Goal: Task Accomplishment & Management: Manage account settings

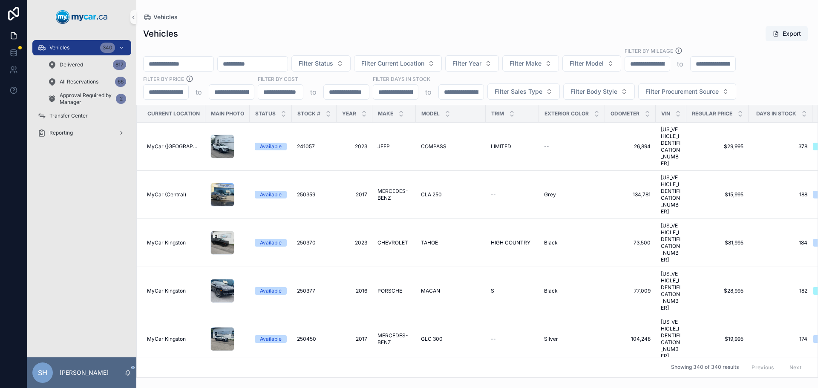
click at [532, 26] on div "Vehicles Export" at bounding box center [477, 34] width 668 height 16
click at [542, 65] on span "Filter Make" at bounding box center [526, 63] width 32 height 9
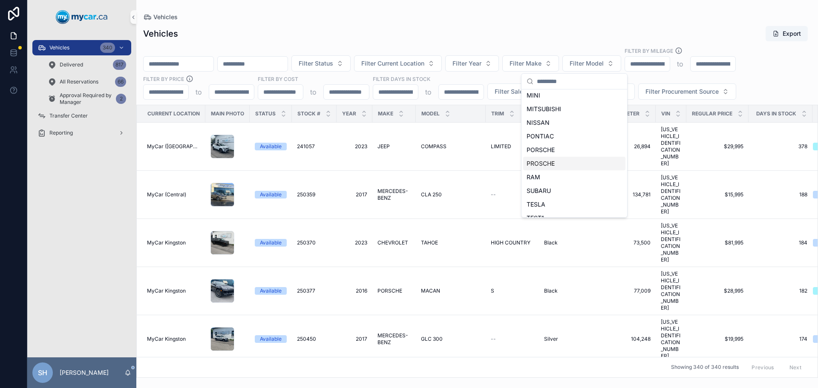
scroll to position [394, 0]
click at [577, 197] on div "VOLKSWAGEN" at bounding box center [574, 195] width 102 height 14
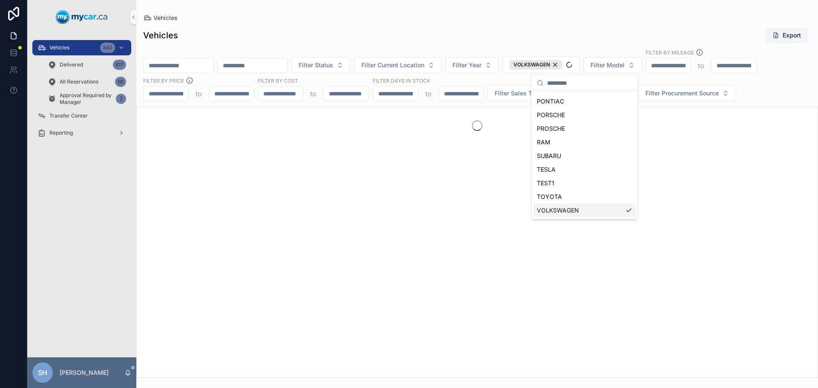
scroll to position [407, 0]
click at [407, 62] on span "Filter Current Location" at bounding box center [392, 65] width 63 height 9
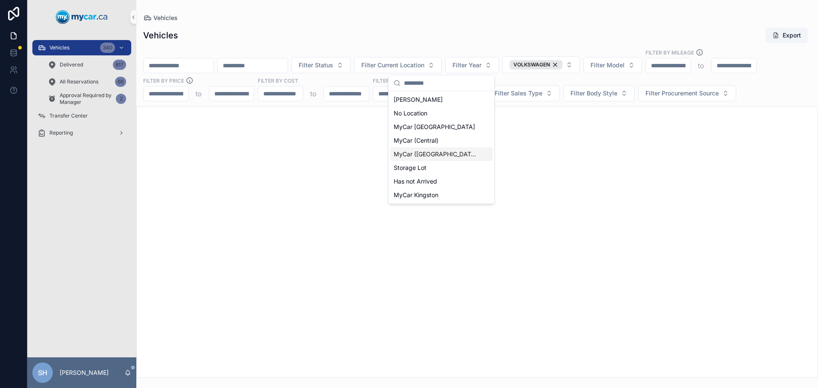
click at [442, 154] on span "MyCar ([GEOGRAPHIC_DATA])" at bounding box center [436, 154] width 85 height 9
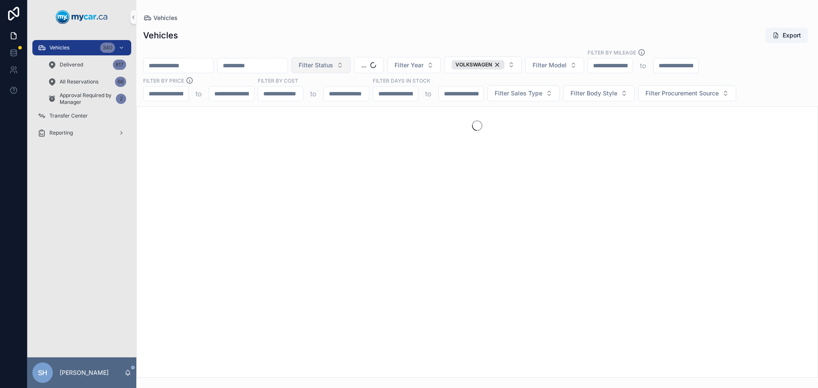
click at [351, 57] on button "Filter Status" at bounding box center [321, 65] width 59 height 16
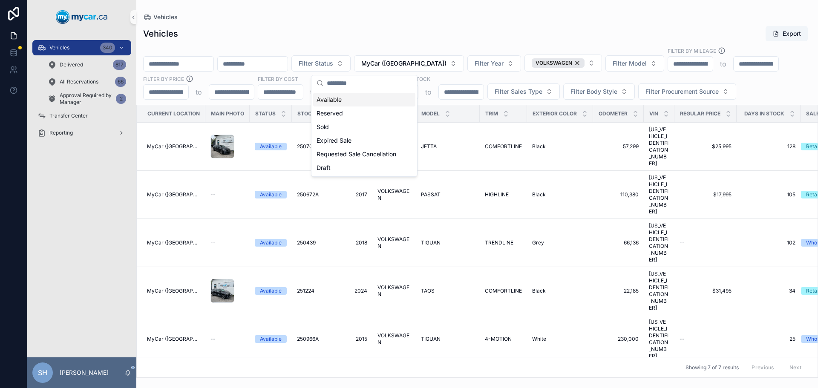
click at [336, 97] on div "Available" at bounding box center [364, 100] width 102 height 14
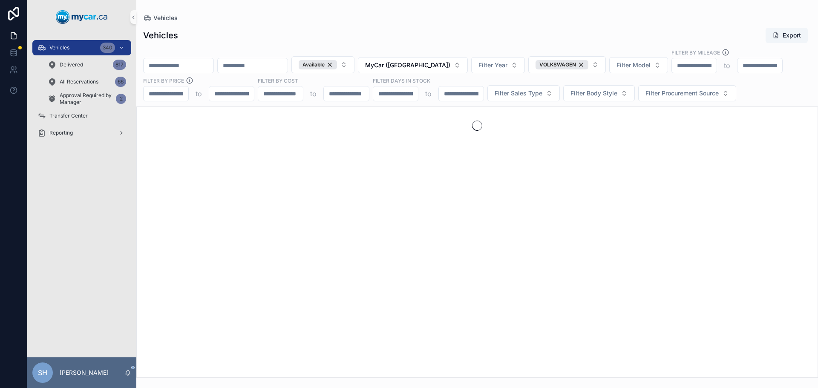
click at [366, 22] on div "Vehicles Export Available MyCar ([GEOGRAPHIC_DATA]) Filter Year VOLKSWAGEN Filt…" at bounding box center [477, 200] width 682 height 356
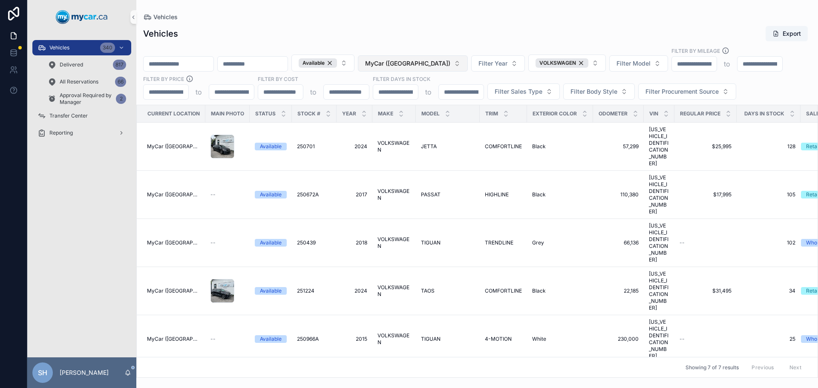
click at [433, 63] on span "MyCar ([GEOGRAPHIC_DATA])" at bounding box center [407, 63] width 85 height 9
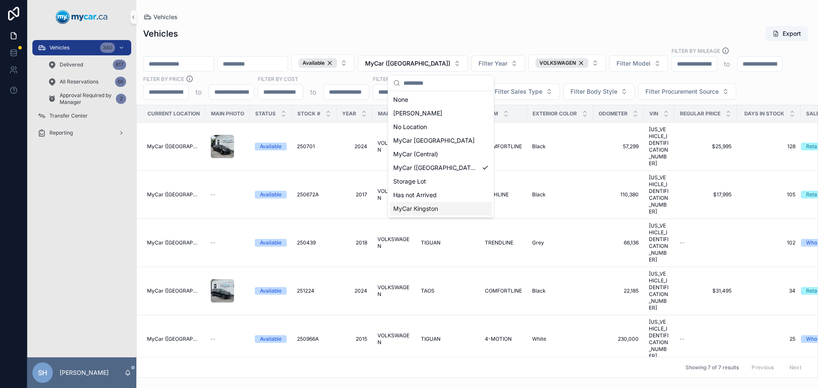
click at [434, 210] on span "MyCar Kingston" at bounding box center [415, 209] width 45 height 9
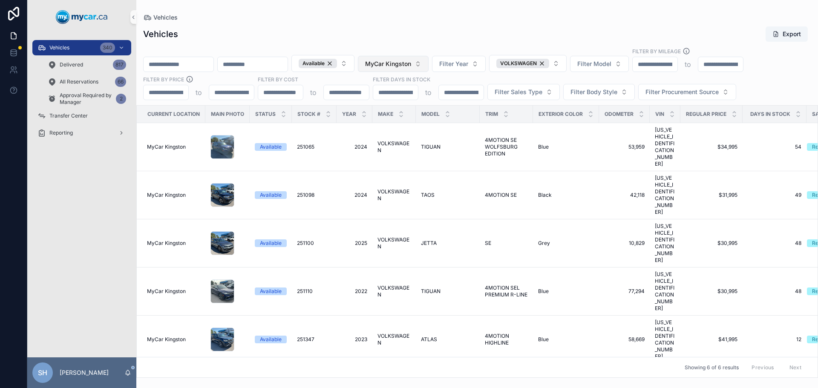
click at [411, 65] on span "MyCar Kingston" at bounding box center [388, 64] width 46 height 9
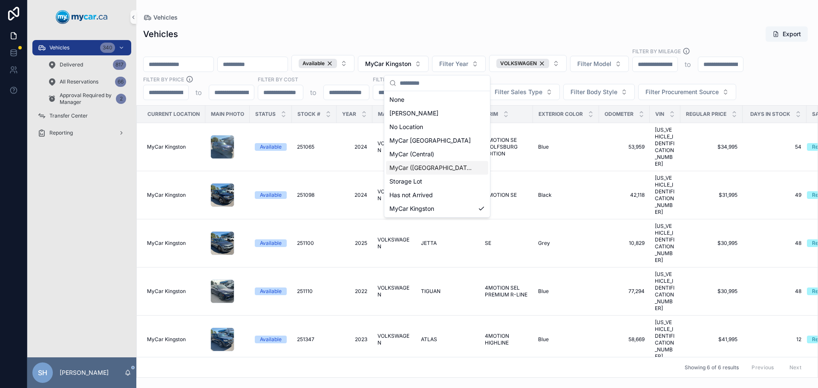
click at [421, 169] on span "MyCar ([GEOGRAPHIC_DATA])" at bounding box center [432, 168] width 85 height 9
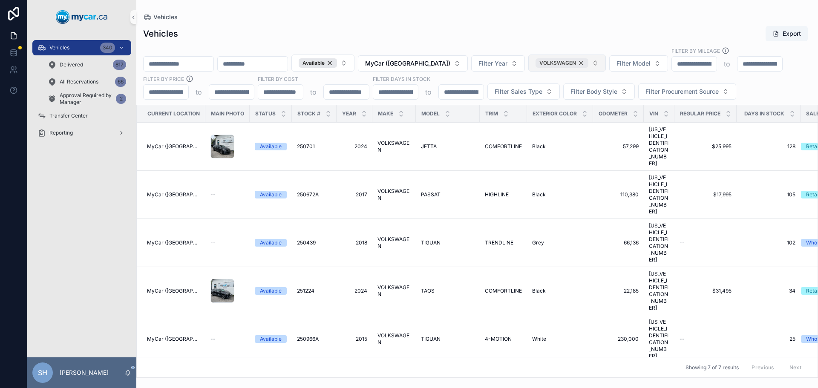
click at [589, 64] on div "VOLKSWAGEN" at bounding box center [562, 62] width 53 height 9
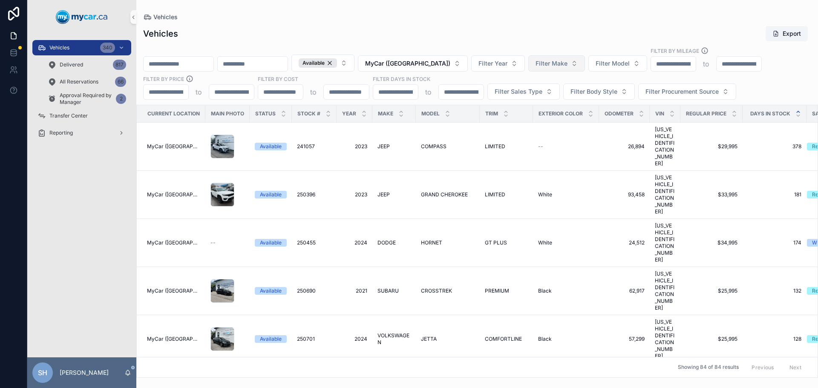
click at [800, 110] on icon "scrollable content" at bounding box center [799, 112] width 6 height 6
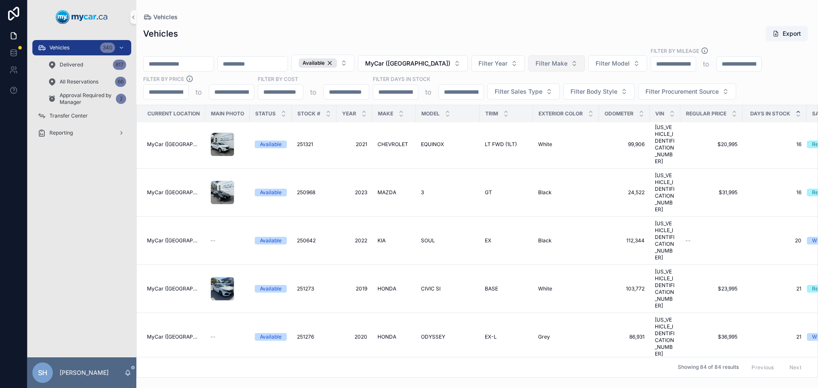
scroll to position [597, 0]
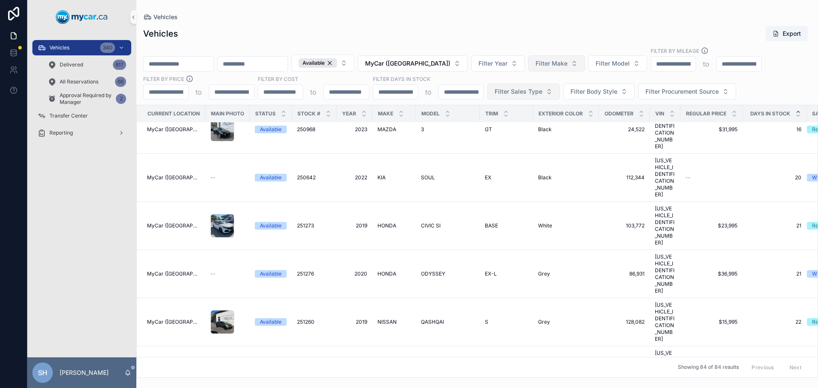
click at [505, 90] on span "Filter Sales Type" at bounding box center [519, 91] width 48 height 9
click at [483, 140] on div "Retail" at bounding box center [523, 140] width 102 height 14
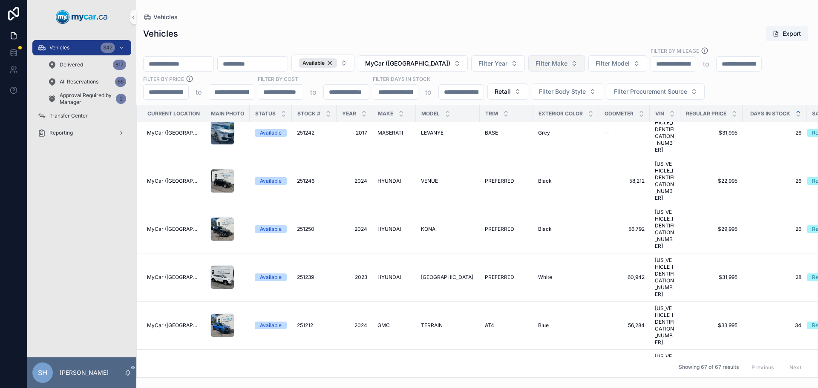
scroll to position [639, 0]
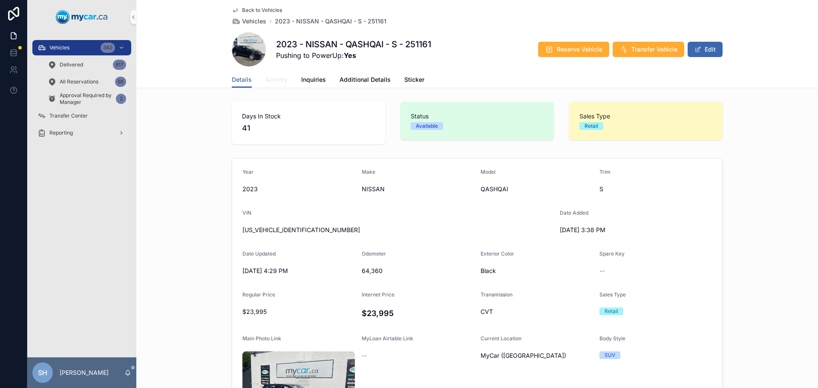
click at [270, 79] on span "Activity" at bounding box center [277, 79] width 22 height 9
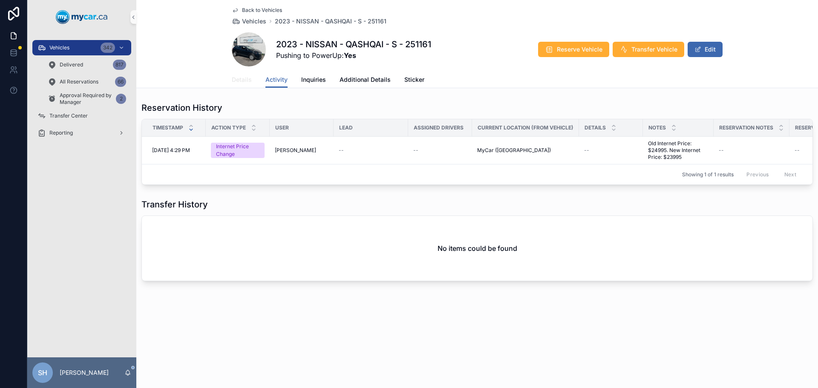
click at [239, 78] on span "Details" at bounding box center [242, 79] width 20 height 9
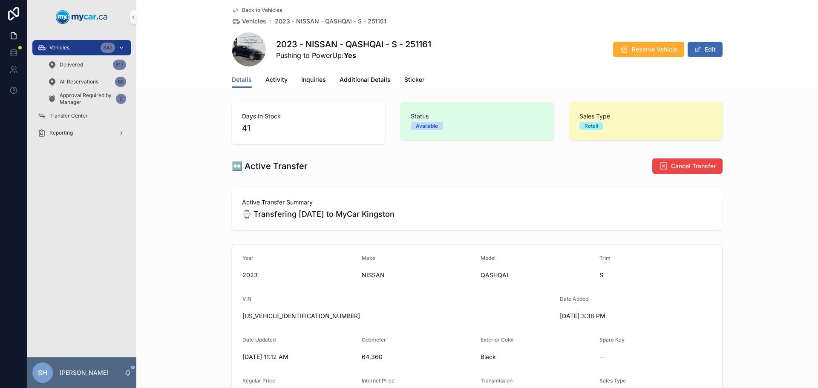
click at [57, 46] on span "Vehicles" at bounding box center [59, 47] width 20 height 7
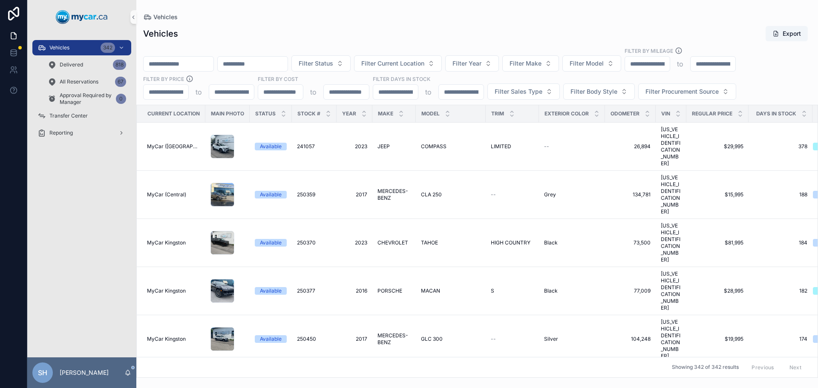
click at [192, 58] on input "scrollable content" at bounding box center [179, 64] width 70 height 12
type input "******"
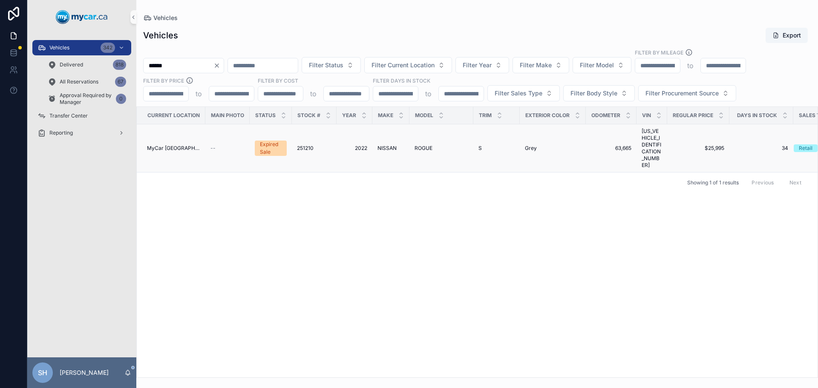
click at [385, 145] on span "NISSAN" at bounding box center [387, 148] width 19 height 7
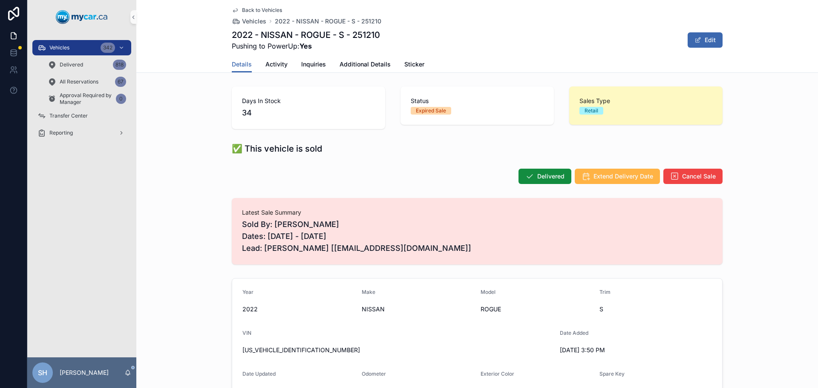
click at [607, 178] on span "Extend Delivery Date" at bounding box center [624, 176] width 60 height 9
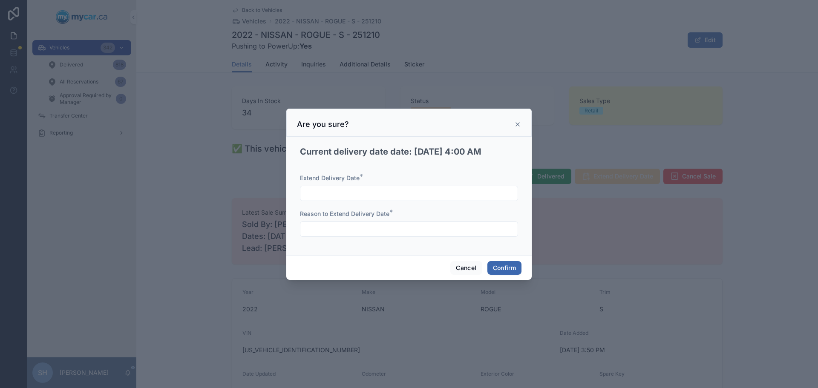
click at [345, 193] on input "text" at bounding box center [408, 194] width 217 height 12
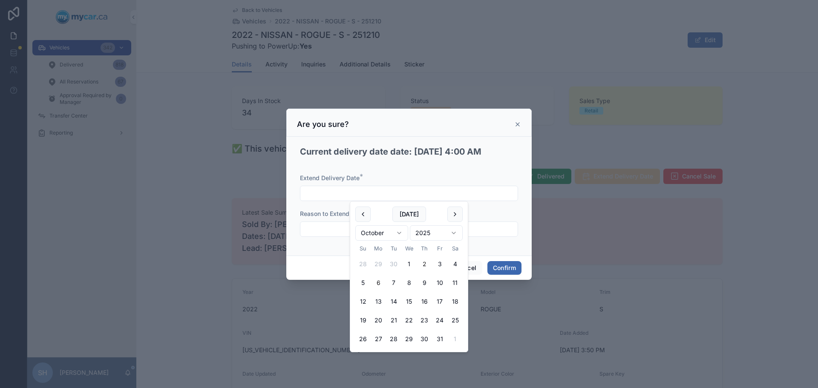
click at [379, 282] on button "6" at bounding box center [378, 282] width 15 height 15
type input "*********"
click at [320, 230] on input "text" at bounding box center [408, 229] width 217 height 12
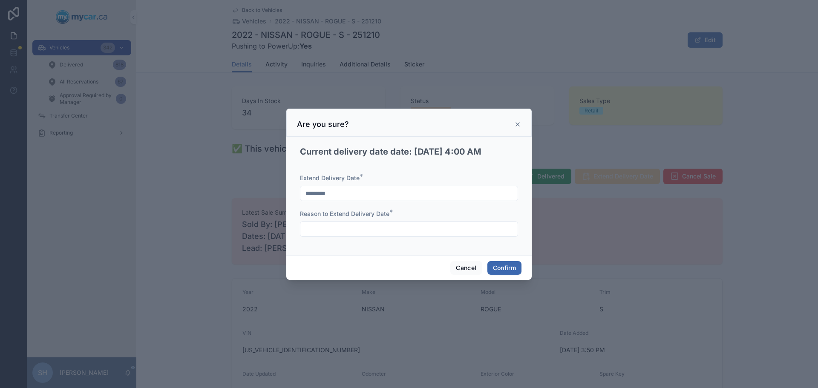
type input "******"
click at [504, 265] on button "Confirm" at bounding box center [505, 268] width 34 height 14
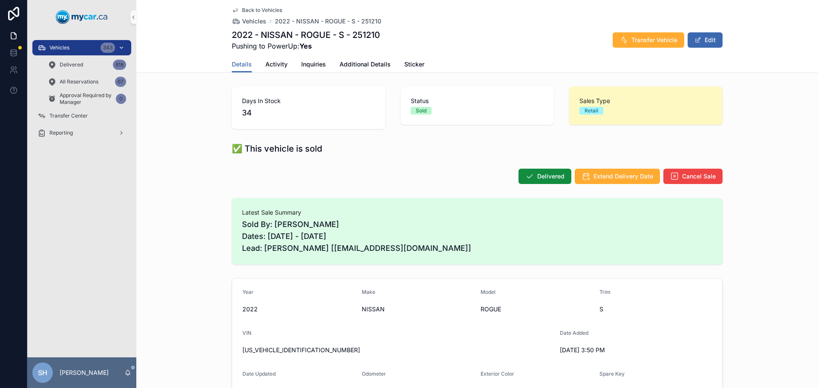
drag, startPoint x: 81, startPoint y: 52, endPoint x: 95, endPoint y: 46, distance: 15.5
click at [81, 51] on div "Vehicles 343" at bounding box center [82, 48] width 89 height 14
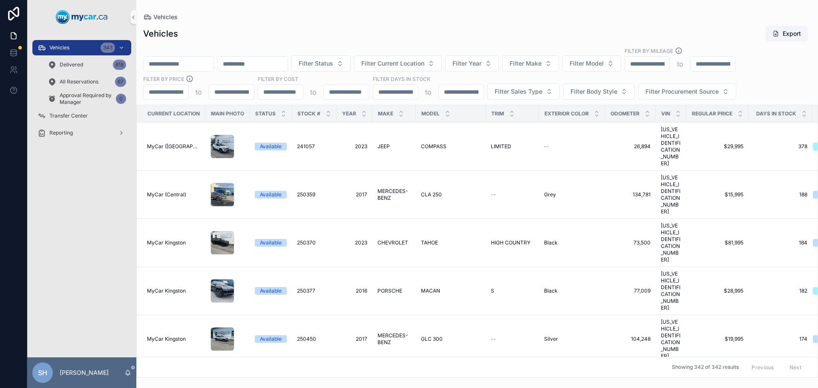
click at [197, 64] on input "scrollable content" at bounding box center [179, 64] width 70 height 12
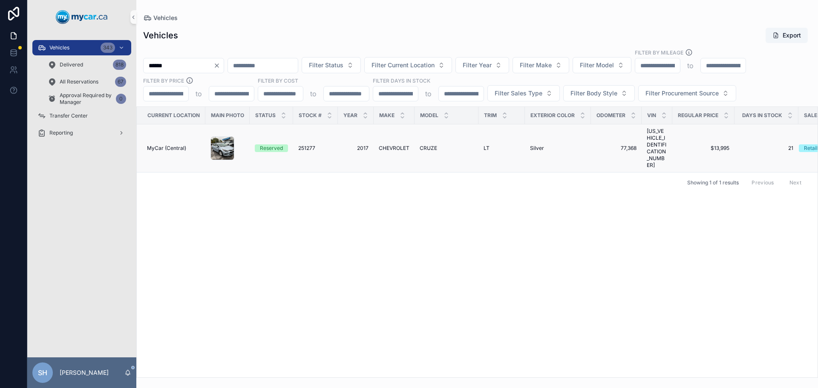
type input "******"
click at [394, 145] on span "CHEVROLET" at bounding box center [394, 148] width 31 height 7
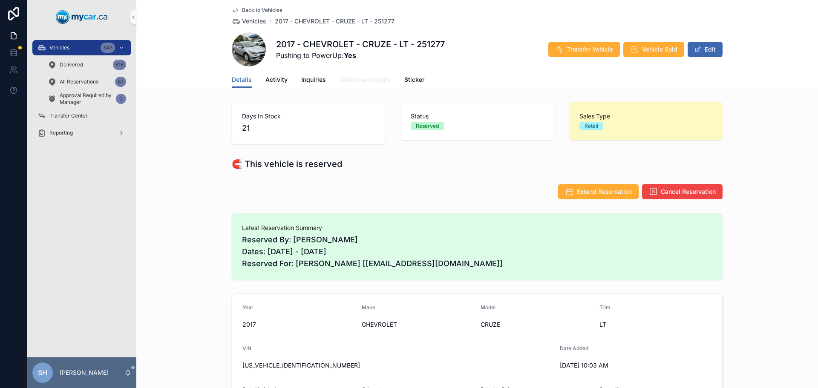
click at [352, 74] on link "Additional Details" at bounding box center [365, 80] width 51 height 17
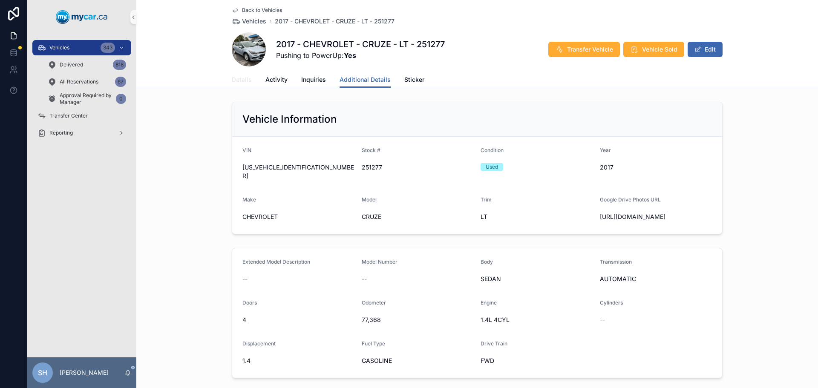
click at [241, 81] on span "Details" at bounding box center [242, 79] width 20 height 9
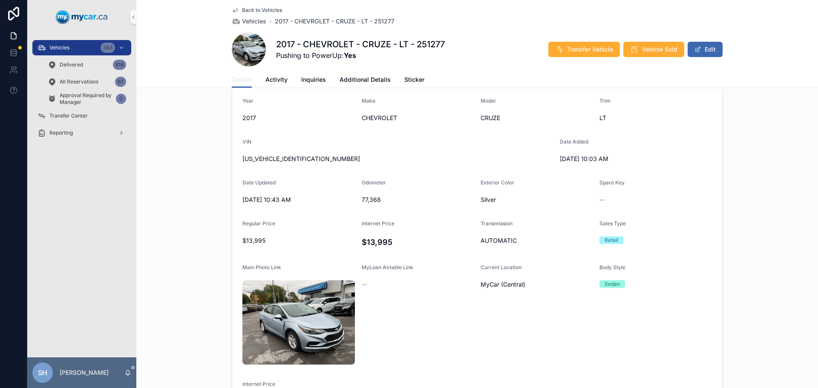
scroll to position [213, 0]
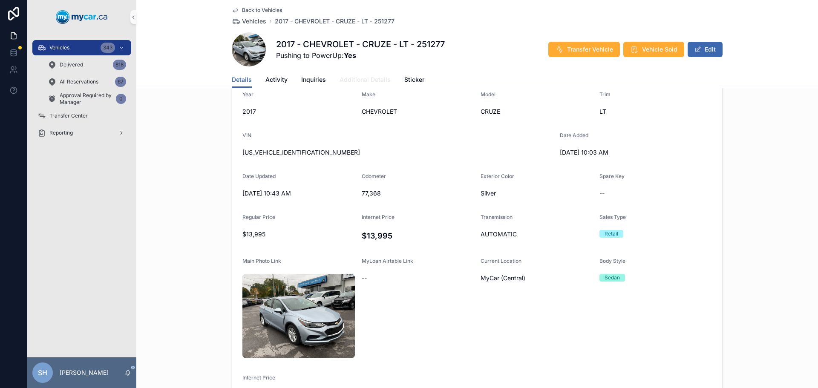
click at [363, 76] on span "Additional Details" at bounding box center [365, 79] width 51 height 9
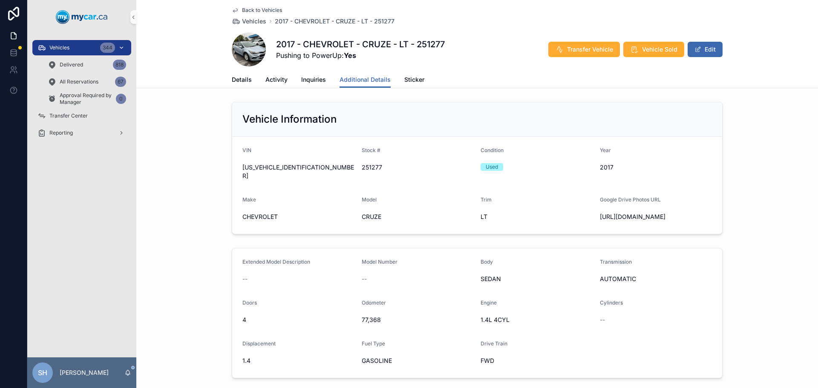
click at [59, 43] on div "Vehicles 344" at bounding box center [82, 48] width 89 height 14
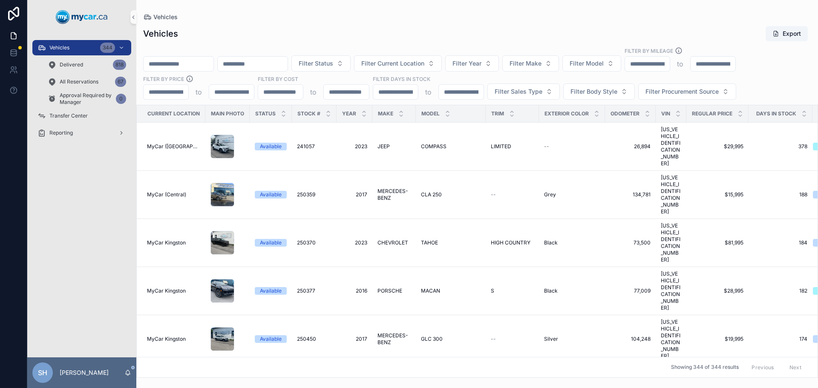
click at [265, 41] on div "Vehicles Export Filter Status Filter Current Location Filter Year Filter Make F…" at bounding box center [477, 199] width 682 height 358
click at [333, 60] on span "Filter Status" at bounding box center [316, 63] width 35 height 9
click at [335, 96] on div "Available" at bounding box center [364, 98] width 102 height 14
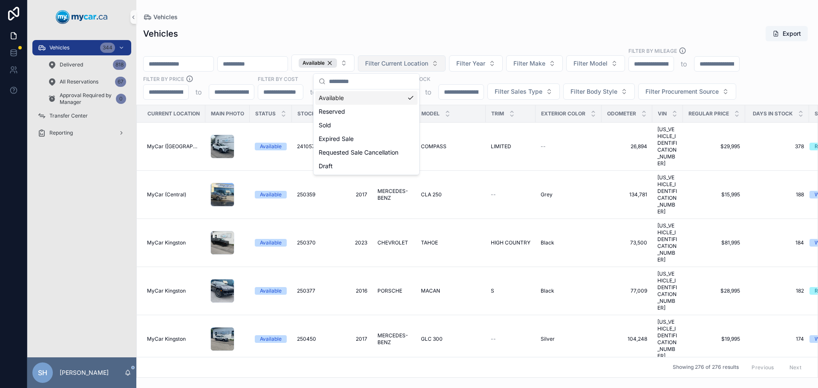
click at [428, 64] on span "Filter Current Location" at bounding box center [396, 63] width 63 height 9
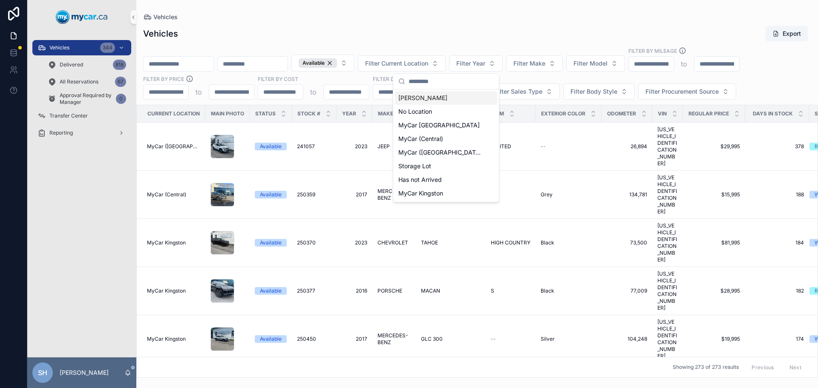
click at [430, 38] on div "Vehicles Export" at bounding box center [477, 34] width 668 height 16
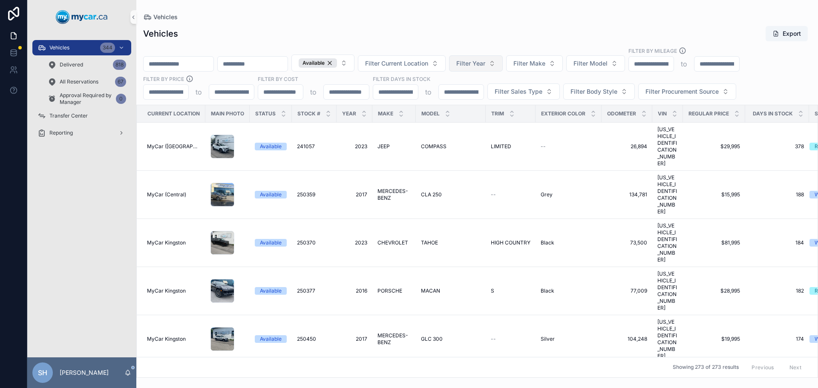
click at [485, 61] on span "Filter Year" at bounding box center [471, 63] width 29 height 9
click at [546, 60] on span "Filter Make" at bounding box center [530, 63] width 32 height 9
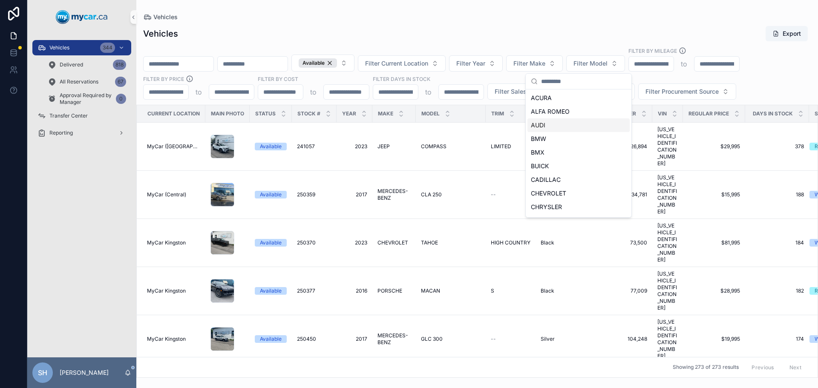
click at [542, 124] on span "AUDI" at bounding box center [538, 125] width 14 height 9
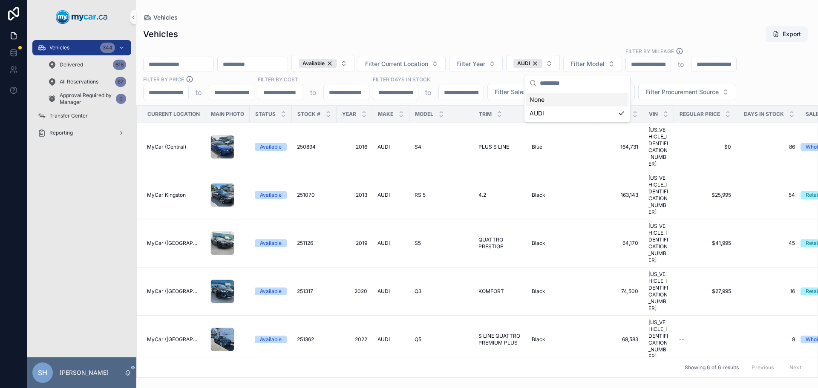
click at [479, 27] on div "Vehicles Export Available Filter Current Location Filter Year AUDI Filter Model…" at bounding box center [477, 199] width 682 height 357
click at [332, 20] on div "Vehicles" at bounding box center [477, 17] width 668 height 7
click at [360, 22] on div "Vehicles Export Available Filter Current Location Filter Year AUDI Filter Model…" at bounding box center [477, 199] width 682 height 357
click at [185, 66] on input "scrollable content" at bounding box center [179, 64] width 70 height 12
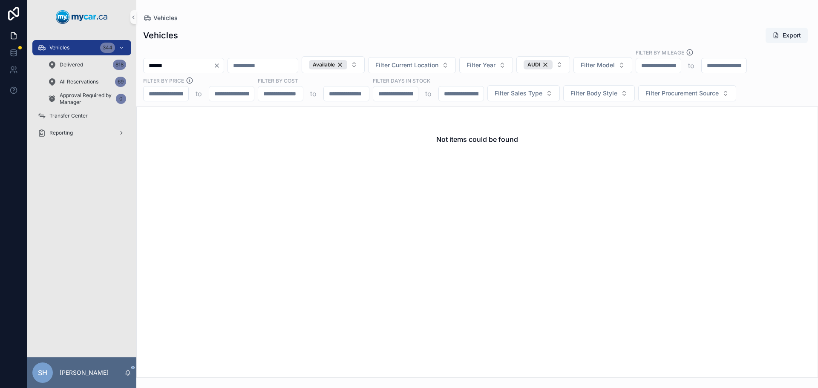
type input "******"
click at [347, 64] on div "Available" at bounding box center [328, 64] width 38 height 9
click at [549, 62] on div "AUDI" at bounding box center [534, 64] width 29 height 9
click at [95, 67] on div "Delivered 818" at bounding box center [87, 65] width 78 height 14
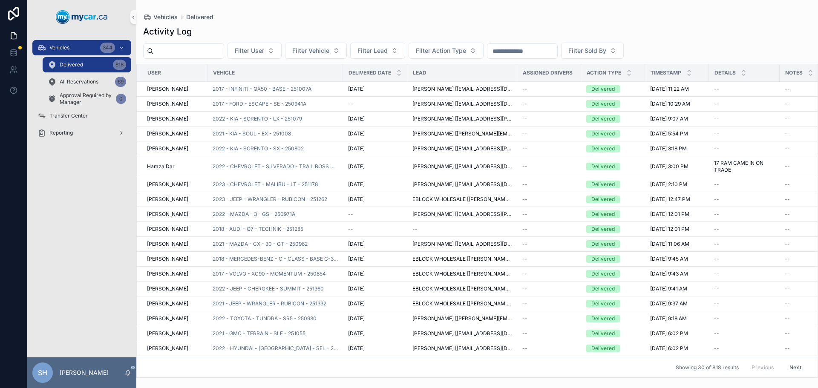
click at [163, 55] on input "scrollable content" at bounding box center [189, 51] width 70 height 12
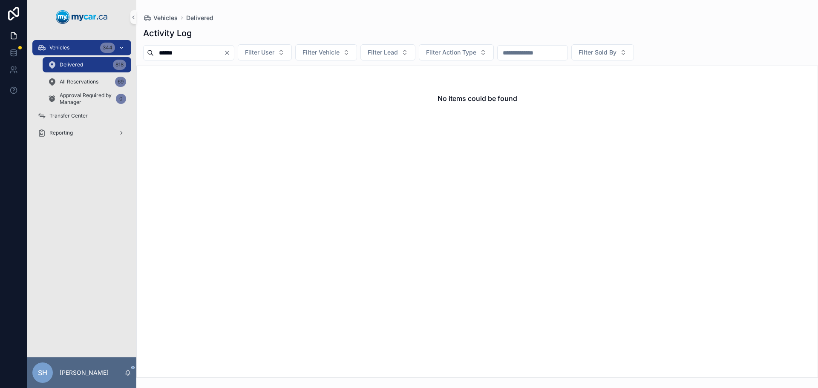
type input "******"
click at [78, 46] on div "Vehicles 344" at bounding box center [82, 48] width 89 height 14
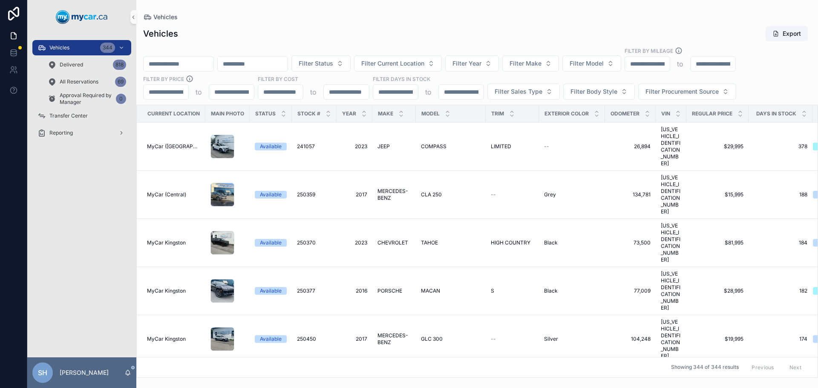
click at [250, 26] on div "Vehicles Export" at bounding box center [477, 34] width 668 height 16
click at [245, 31] on div "Vehicles Export" at bounding box center [477, 34] width 668 height 16
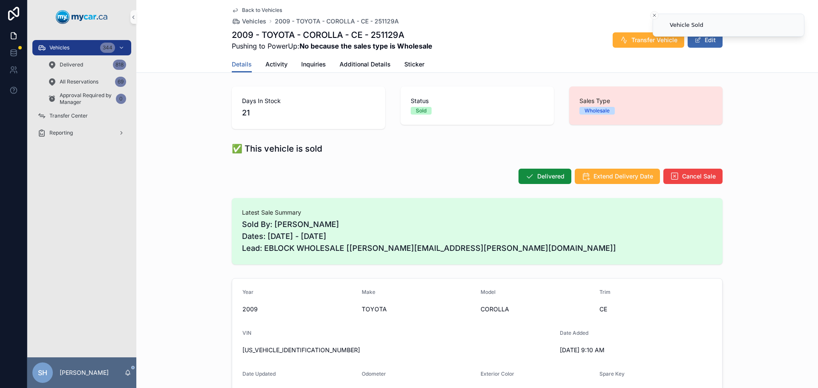
click at [538, 175] on span "Delivered" at bounding box center [550, 176] width 27 height 9
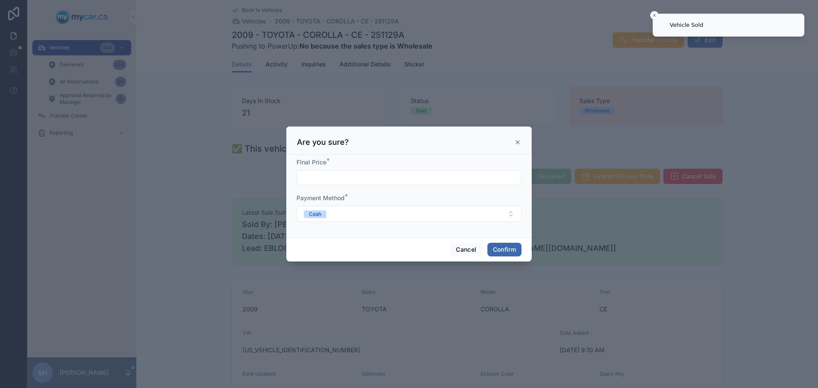
click at [323, 176] on input "text" at bounding box center [409, 178] width 224 height 12
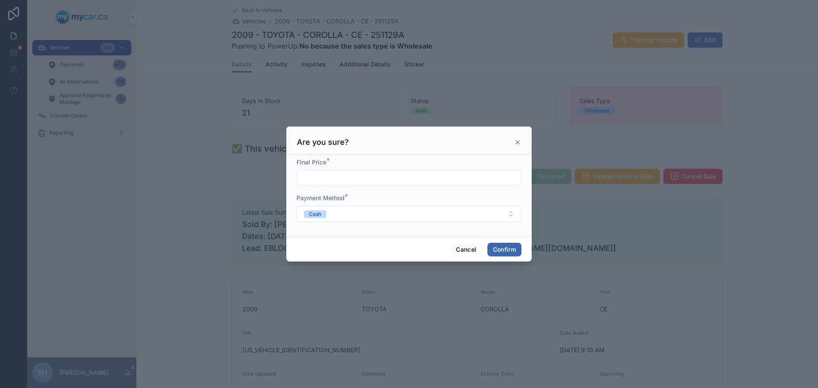
type input "*****"
click at [503, 251] on button "Confirm" at bounding box center [505, 250] width 34 height 14
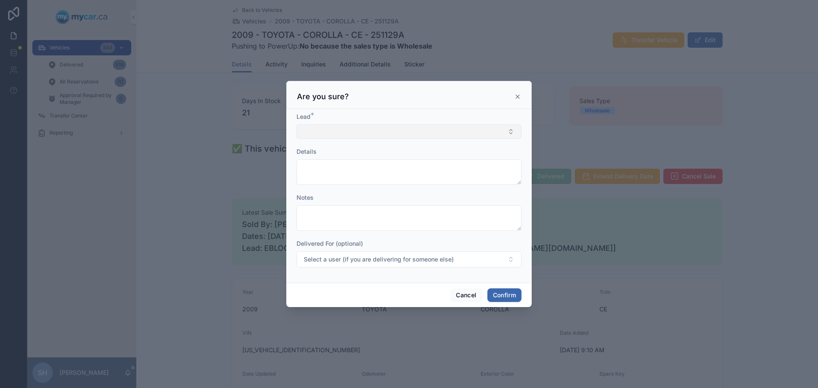
click at [347, 127] on button "Select Button" at bounding box center [409, 131] width 225 height 14
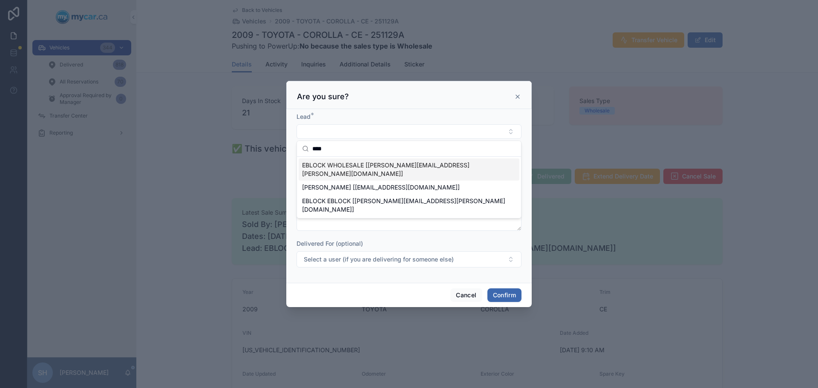
type input "****"
click at [352, 165] on span "EBLOCK WHOLESALE [[PERSON_NAME][EMAIL_ADDRESS][PERSON_NAME][DOMAIN_NAME]]" at bounding box center [404, 169] width 204 height 17
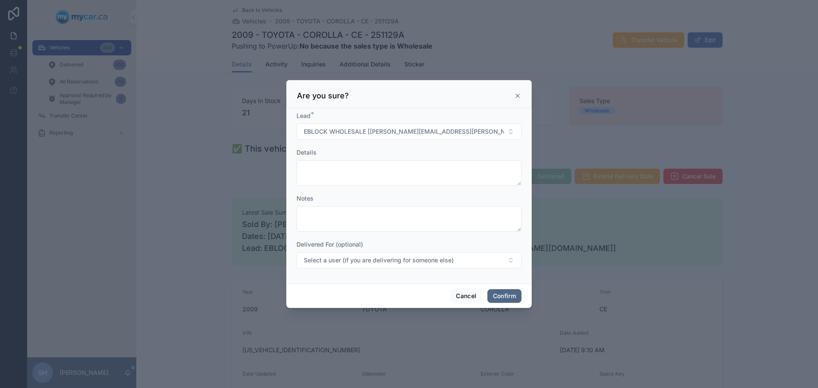
click at [506, 297] on button "Confirm" at bounding box center [505, 296] width 34 height 14
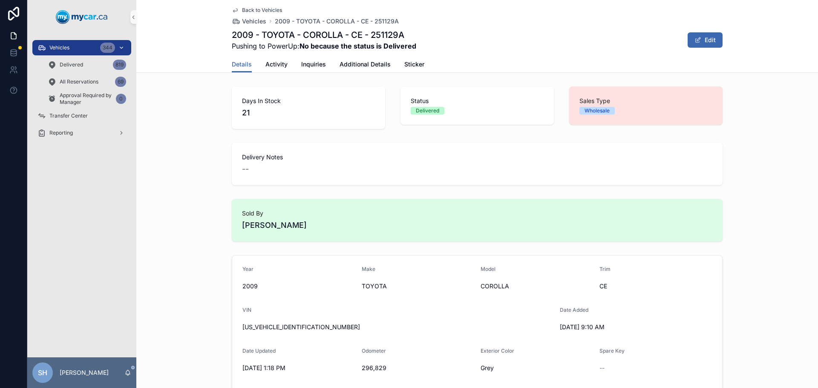
click at [72, 45] on div "Vehicles 344" at bounding box center [82, 48] width 89 height 14
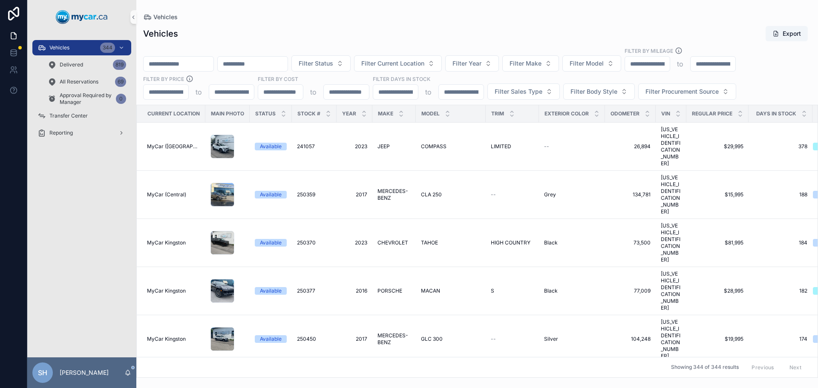
click at [214, 62] on input "scrollable content" at bounding box center [179, 64] width 70 height 12
type input "******"
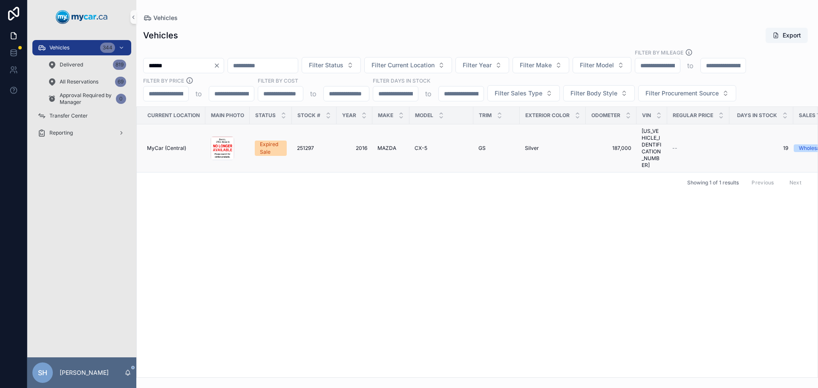
click at [383, 145] on span "MAZDA" at bounding box center [387, 148] width 19 height 7
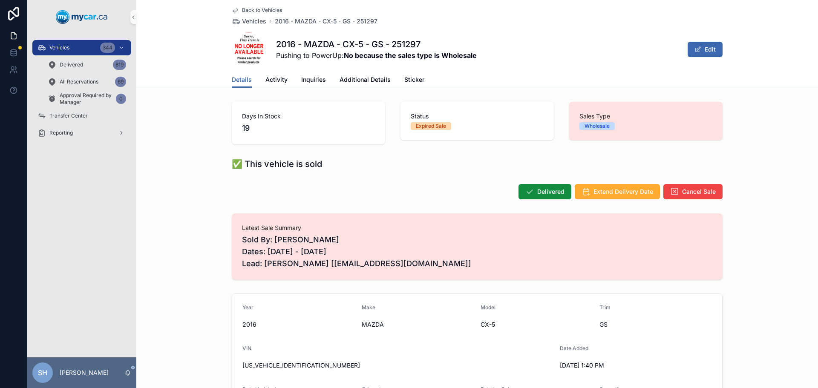
click at [687, 181] on div "Delivered Extend Delivery Date Cancel Sale" at bounding box center [477, 191] width 682 height 23
click at [689, 186] on button "Cancel Sale" at bounding box center [693, 191] width 59 height 15
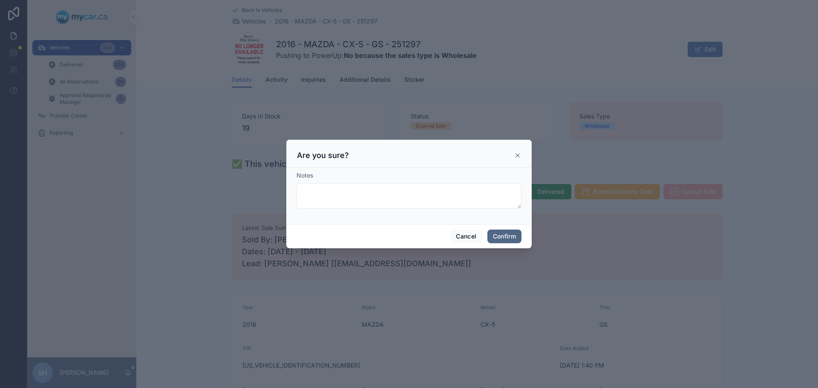
click at [502, 237] on button "Confirm" at bounding box center [505, 237] width 34 height 14
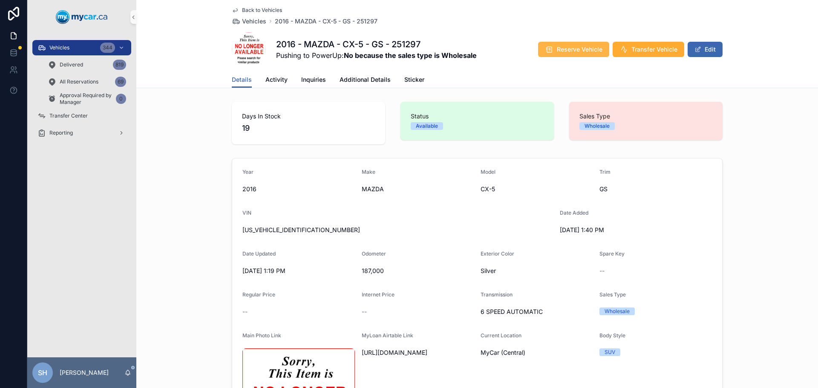
click at [564, 49] on span "Reserve Vehicle" at bounding box center [580, 49] width 46 height 9
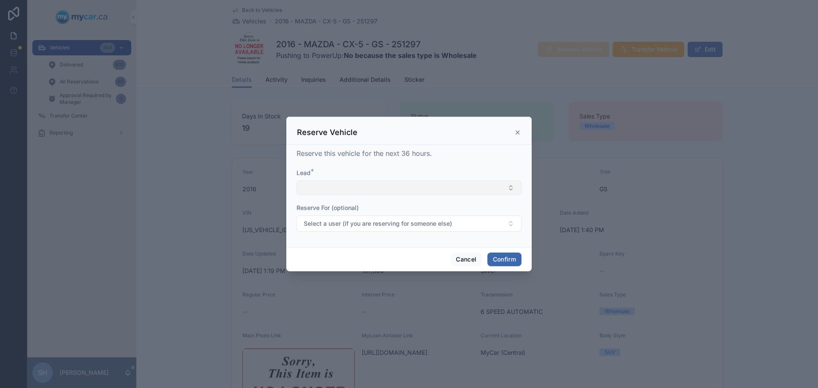
click at [326, 187] on button "Select Button" at bounding box center [409, 188] width 225 height 14
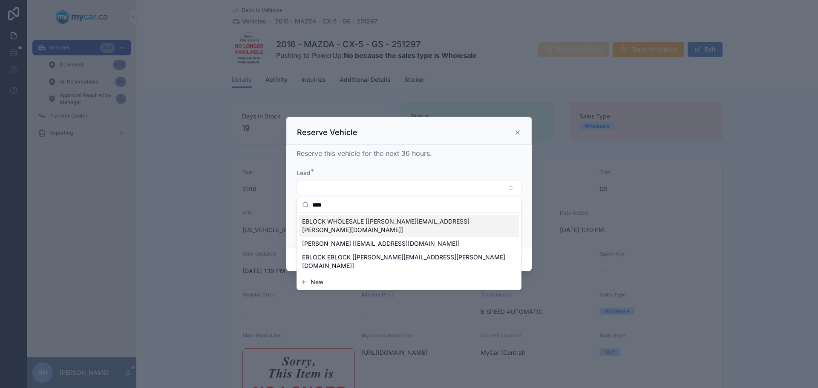
type input "****"
click at [338, 219] on span "EBLOCK WHOLESALE [[PERSON_NAME][EMAIL_ADDRESS][PERSON_NAME][DOMAIN_NAME]]" at bounding box center [404, 225] width 204 height 17
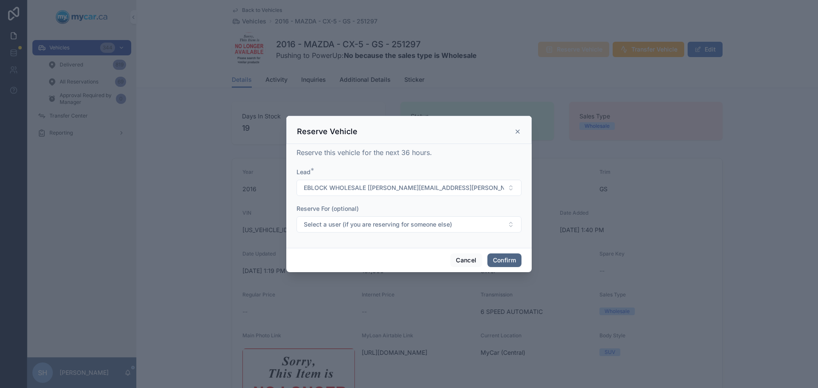
click at [497, 257] on button "Confirm" at bounding box center [505, 261] width 34 height 14
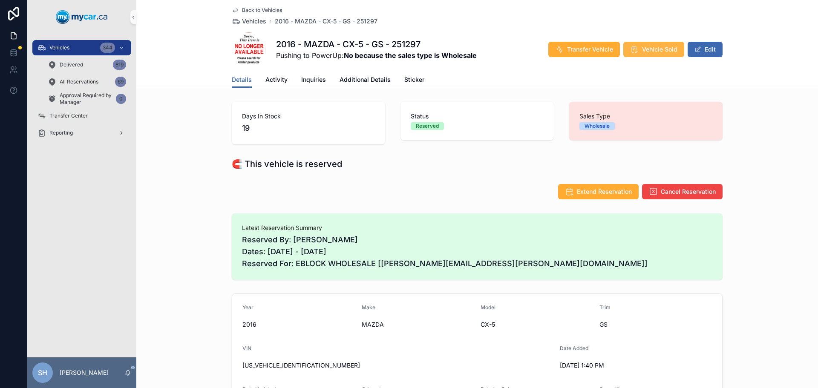
click at [656, 49] on span "Vehicle Sold" at bounding box center [659, 49] width 35 height 9
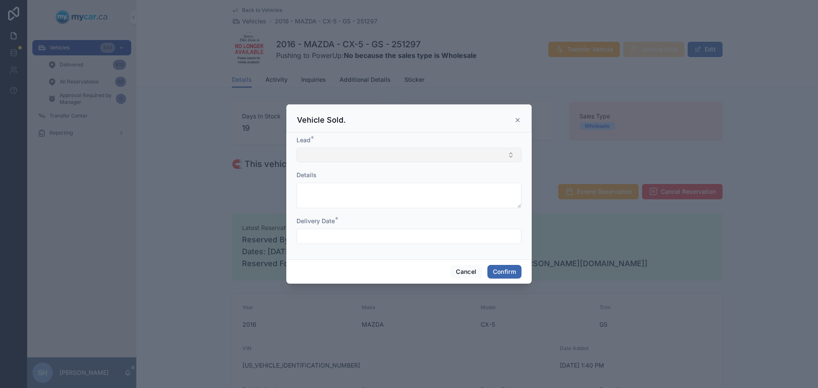
click at [337, 153] on button "Select Button" at bounding box center [409, 155] width 225 height 14
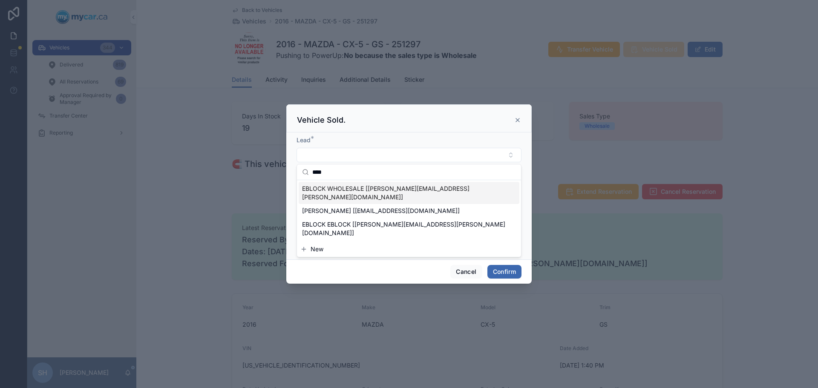
type input "****"
click at [344, 187] on span "EBLOCK WHOLESALE [[PERSON_NAME][EMAIL_ADDRESS][PERSON_NAME][DOMAIN_NAME]]" at bounding box center [404, 193] width 204 height 17
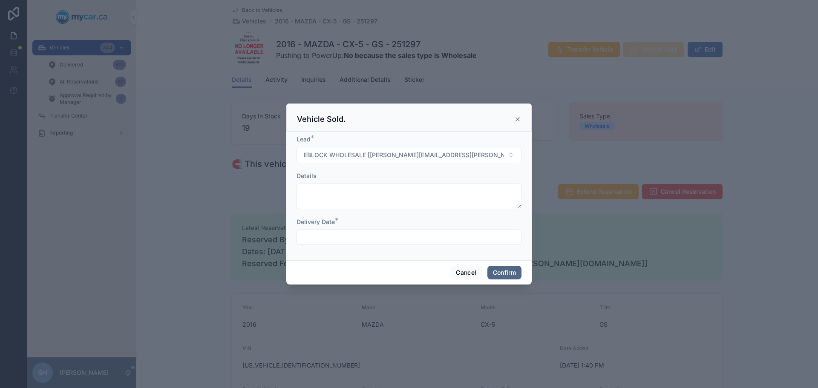
click at [508, 272] on button "Confirm" at bounding box center [505, 273] width 34 height 14
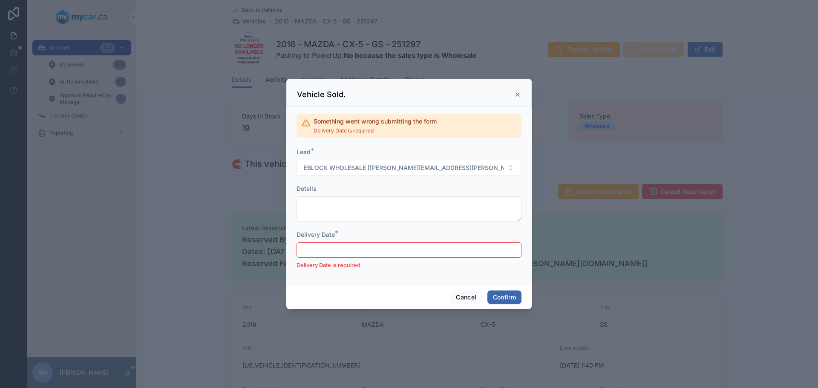
click at [373, 249] on input "text" at bounding box center [409, 250] width 224 height 12
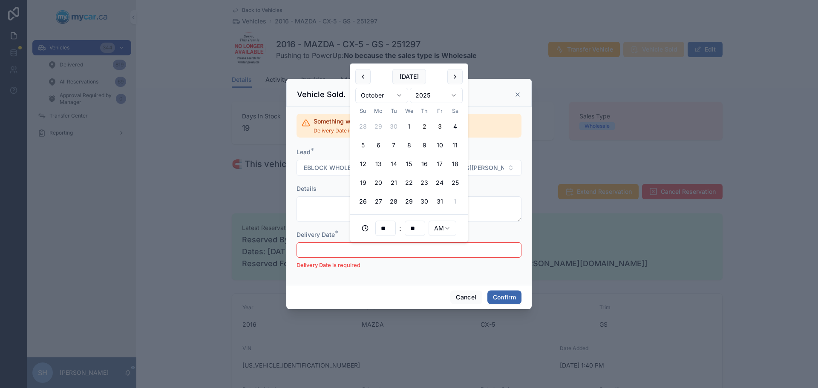
click at [441, 126] on button "3" at bounding box center [439, 126] width 15 height 15
type input "**********"
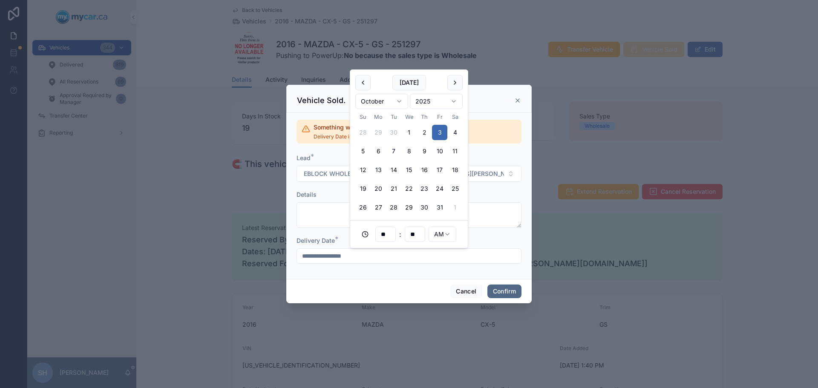
click at [495, 287] on button "Confirm" at bounding box center [505, 292] width 34 height 14
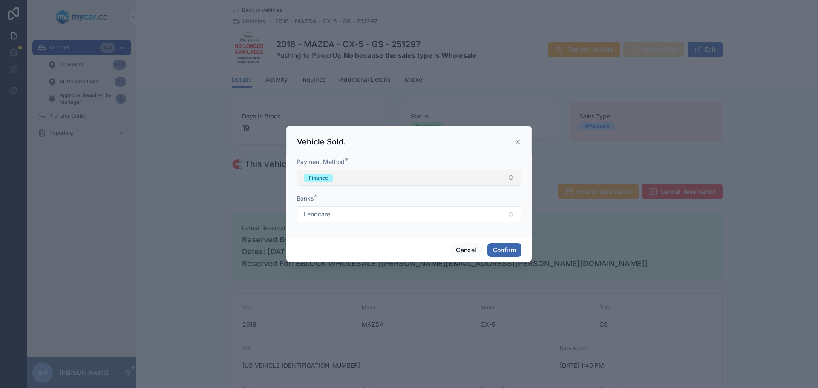
click at [367, 180] on button "Finance" at bounding box center [409, 178] width 225 height 16
click at [317, 209] on div "Cash" at bounding box center [313, 212] width 12 height 8
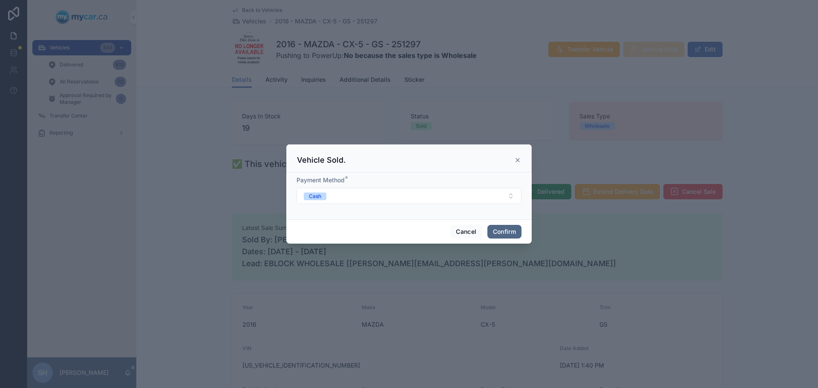
click at [499, 232] on button "Confirm" at bounding box center [505, 232] width 34 height 14
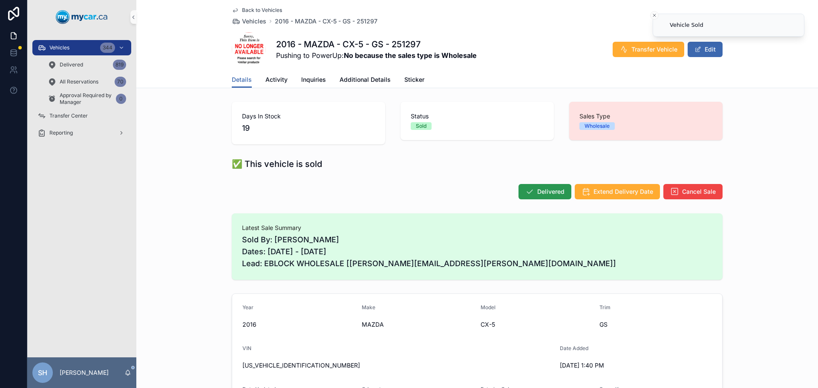
click at [554, 186] on button "Delivered" at bounding box center [545, 191] width 53 height 15
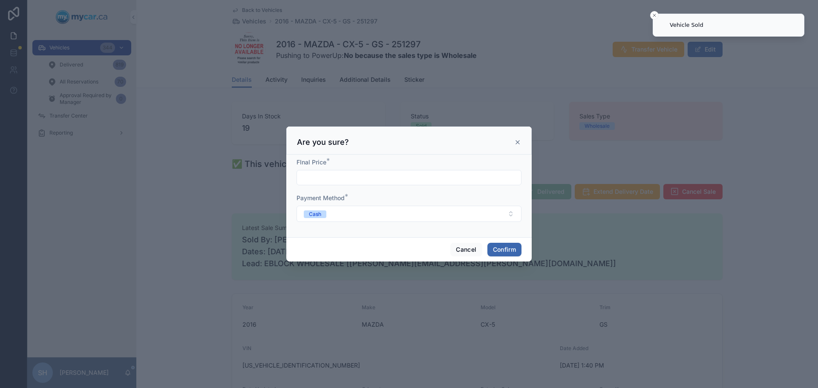
click at [352, 177] on input "text" at bounding box center [409, 178] width 224 height 12
type input "*****"
click at [511, 249] on button "Confirm" at bounding box center [505, 250] width 34 height 14
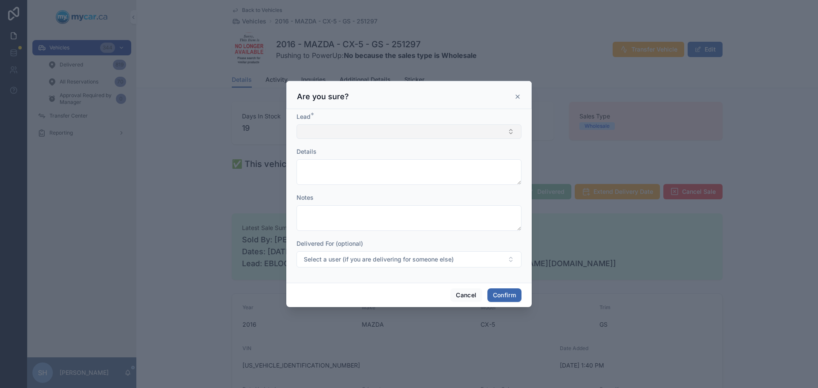
click at [366, 133] on button "Select Button" at bounding box center [409, 131] width 225 height 14
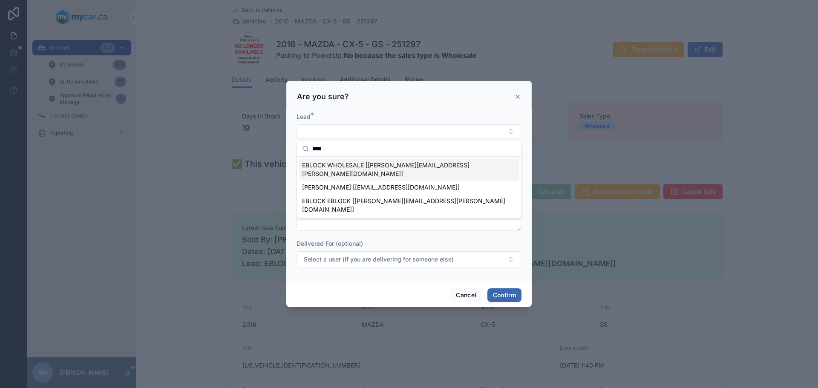
type input "****"
click at [379, 166] on span "EBLOCK WHOLESALE [[PERSON_NAME][EMAIL_ADDRESS][PERSON_NAME][DOMAIN_NAME]]" at bounding box center [404, 169] width 204 height 17
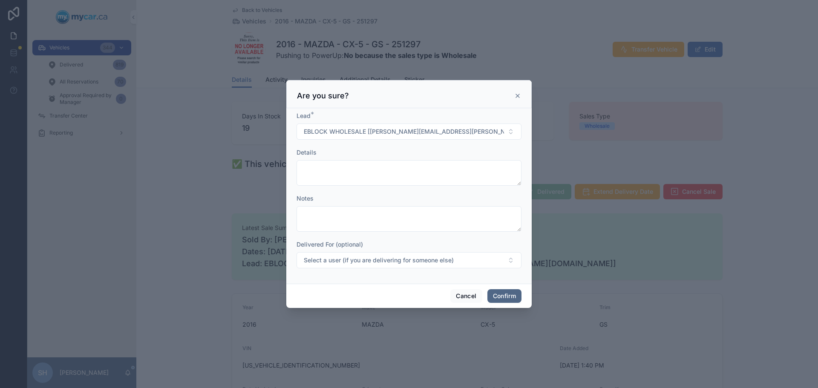
click at [498, 295] on button "Confirm" at bounding box center [505, 296] width 34 height 14
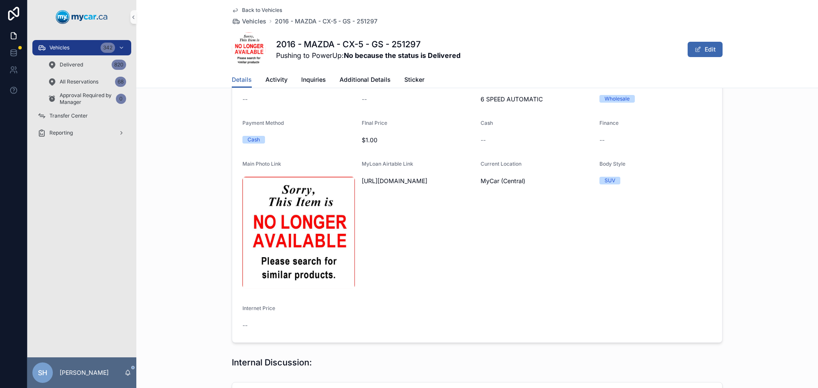
scroll to position [325, 0]
click at [62, 46] on span "Vehicles" at bounding box center [59, 47] width 20 height 7
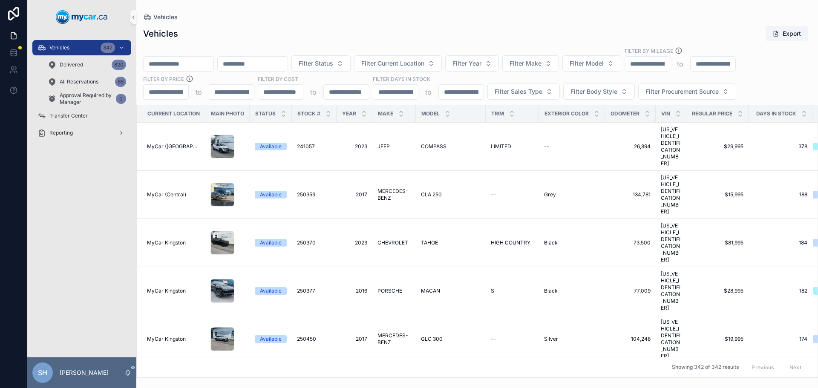
click at [194, 63] on input "scrollable content" at bounding box center [179, 64] width 70 height 12
type input "******"
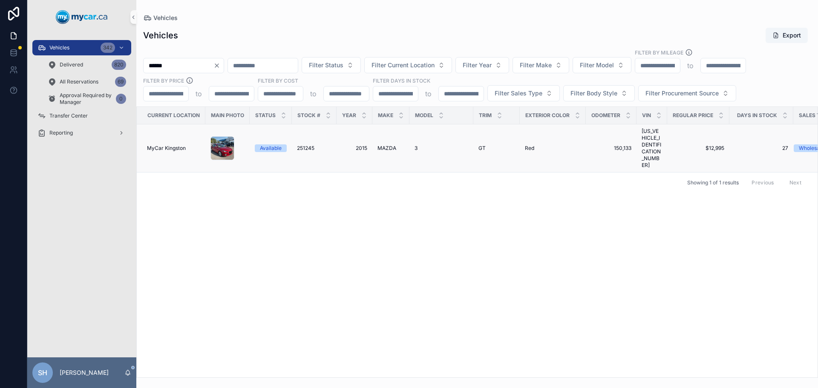
click at [402, 145] on div "MAZDA MAZDA" at bounding box center [391, 148] width 27 height 7
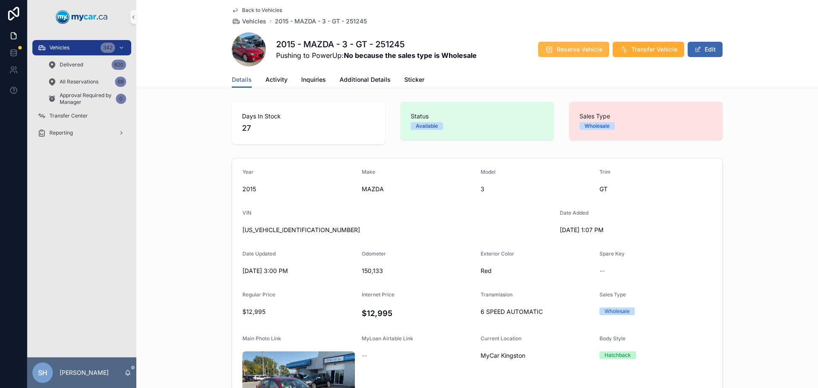
click at [569, 44] on button "Reserve Vehicle" at bounding box center [573, 49] width 71 height 15
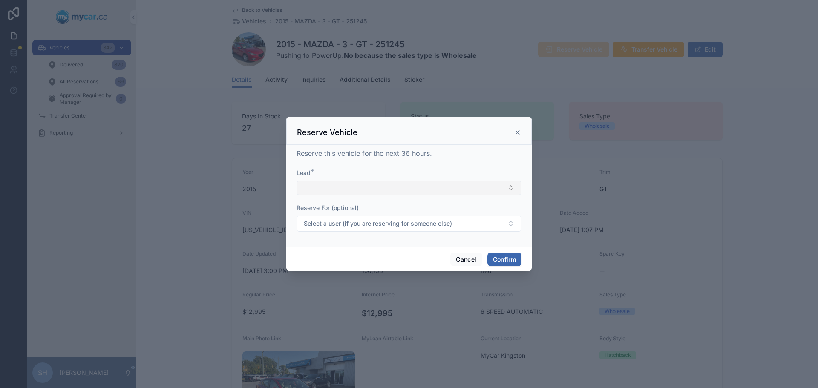
click at [354, 188] on button "Select Button" at bounding box center [409, 188] width 225 height 14
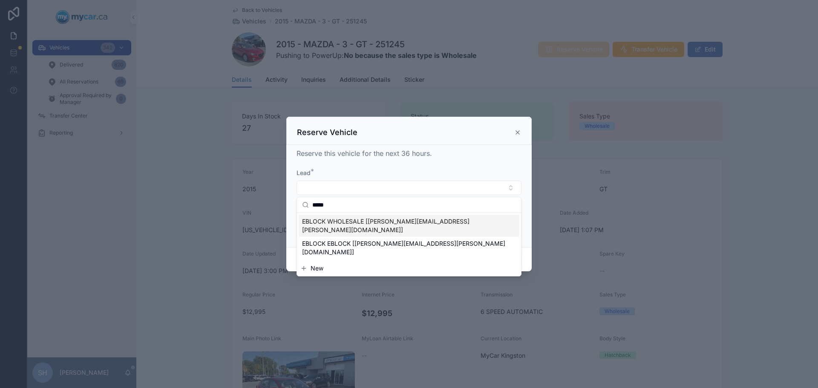
type input "*****"
click at [358, 222] on span "EBLOCK WHOLESALE [[PERSON_NAME][EMAIL_ADDRESS][PERSON_NAME][DOMAIN_NAME]]" at bounding box center [404, 225] width 204 height 17
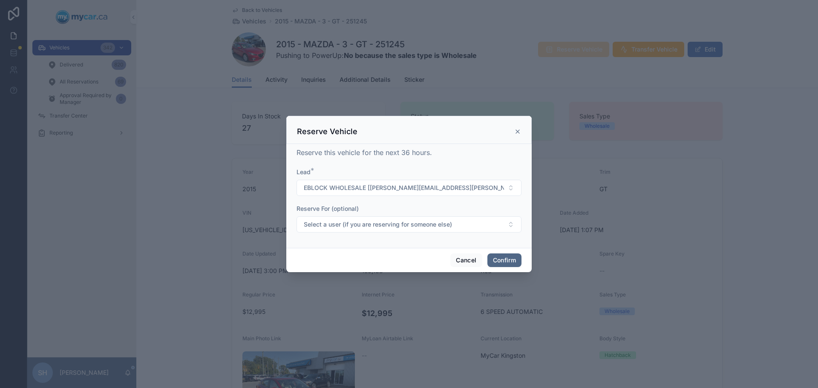
click at [507, 260] on button "Confirm" at bounding box center [505, 261] width 34 height 14
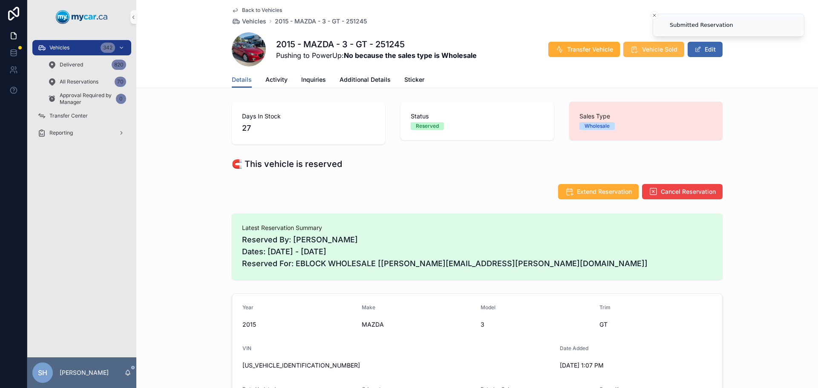
click at [647, 46] on span "Vehicle Sold" at bounding box center [659, 49] width 35 height 9
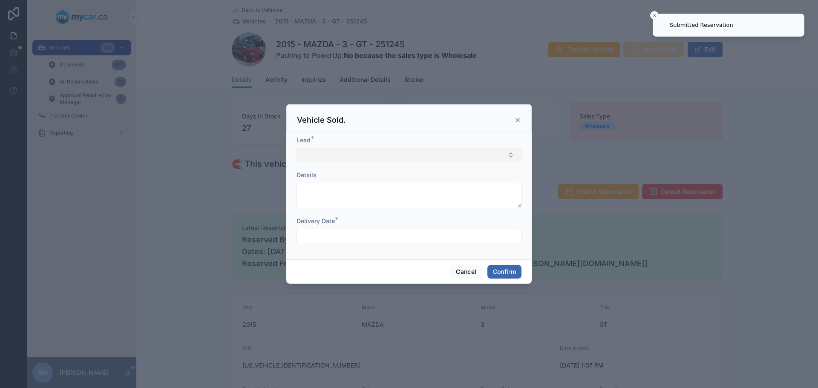
click at [315, 156] on button "Select Button" at bounding box center [409, 155] width 225 height 14
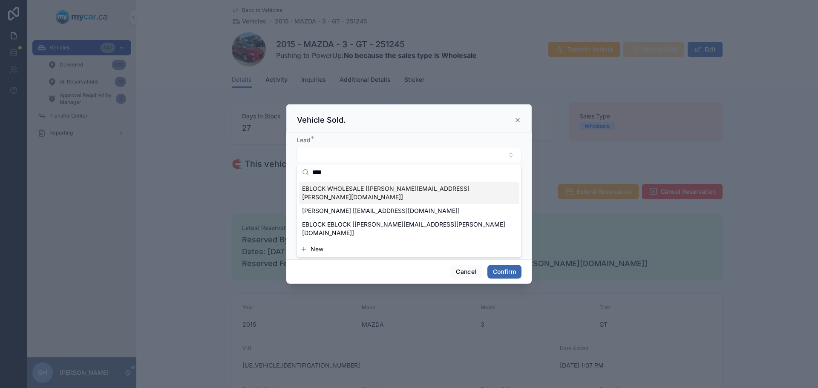
type input "****"
click at [329, 187] on span "EBLOCK WHOLESALE [[PERSON_NAME][EMAIL_ADDRESS][PERSON_NAME][DOMAIN_NAME]]" at bounding box center [404, 193] width 204 height 17
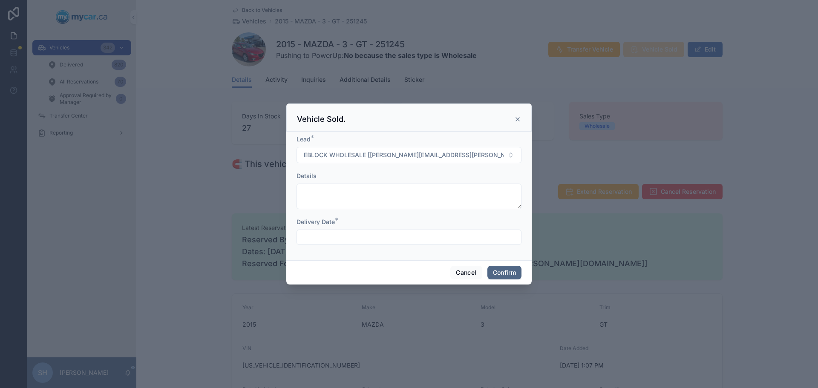
click at [499, 269] on button "Confirm" at bounding box center [505, 273] width 34 height 14
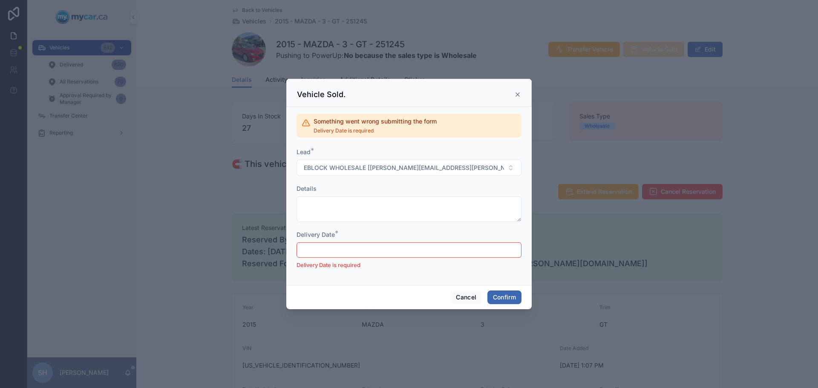
click at [423, 250] on input "text" at bounding box center [409, 250] width 224 height 12
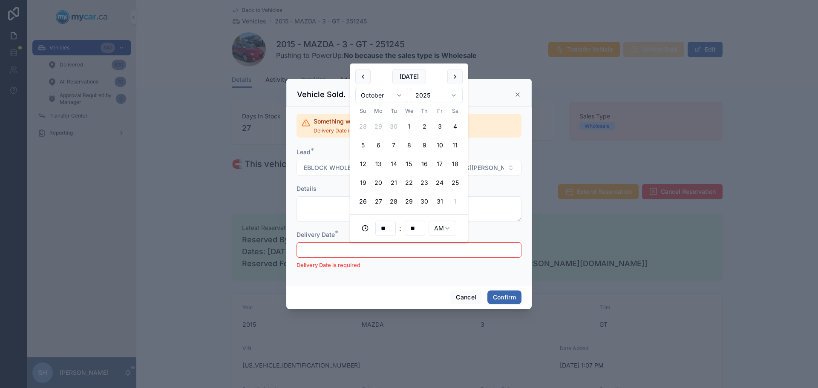
click at [443, 123] on button "3" at bounding box center [439, 126] width 15 height 15
type input "**********"
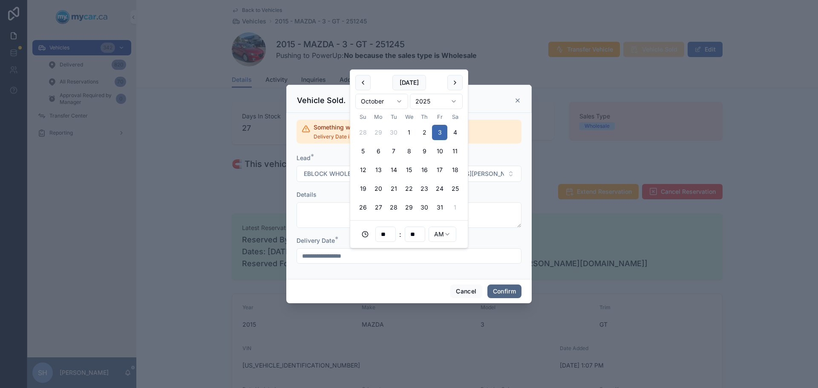
click at [509, 292] on button "Confirm" at bounding box center [505, 292] width 34 height 14
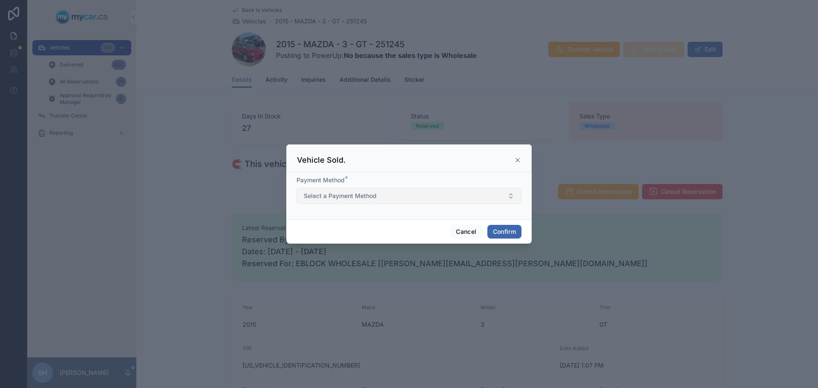
click at [392, 200] on button "Select a Payment Method" at bounding box center [409, 196] width 225 height 16
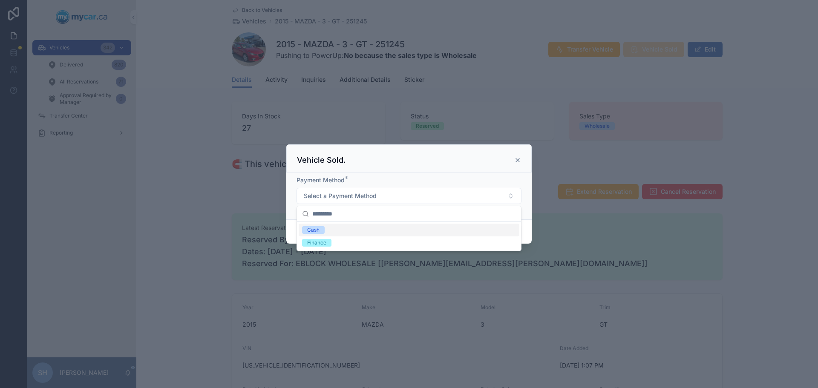
click at [343, 226] on div "Cash" at bounding box center [409, 230] width 221 height 13
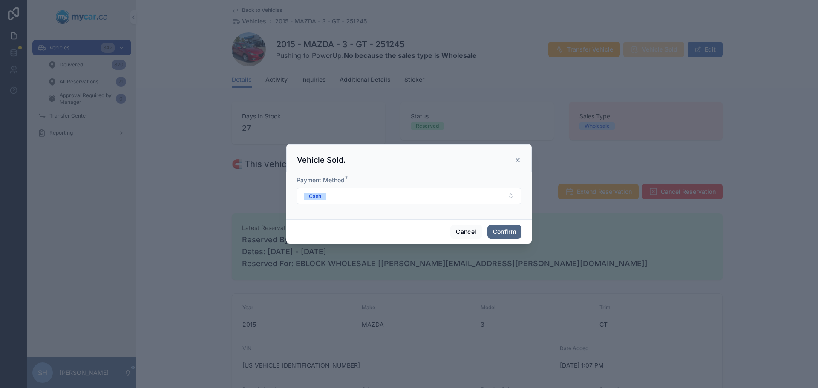
click at [509, 234] on button "Confirm" at bounding box center [505, 232] width 34 height 14
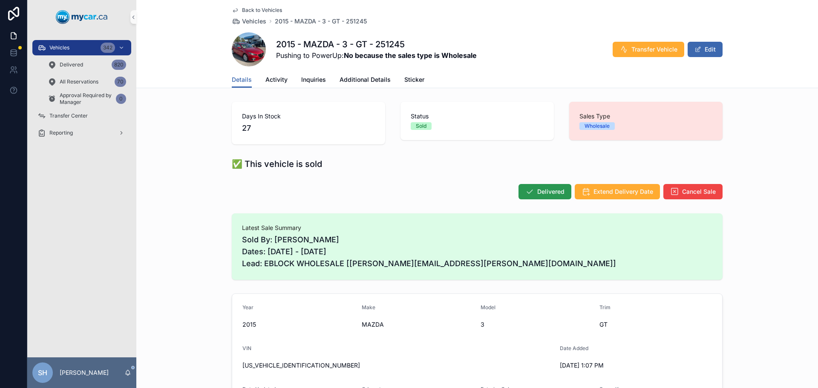
click at [547, 191] on span "Delivered" at bounding box center [550, 192] width 27 height 9
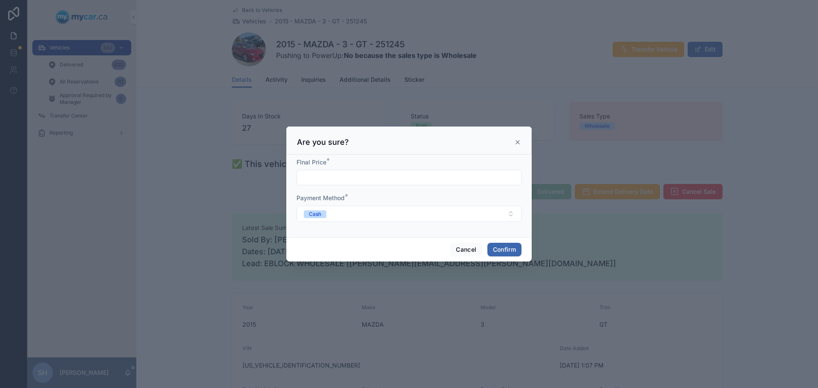
click at [314, 179] on input "text" at bounding box center [409, 178] width 224 height 12
type input "*****"
click at [498, 251] on button "Confirm" at bounding box center [505, 250] width 34 height 14
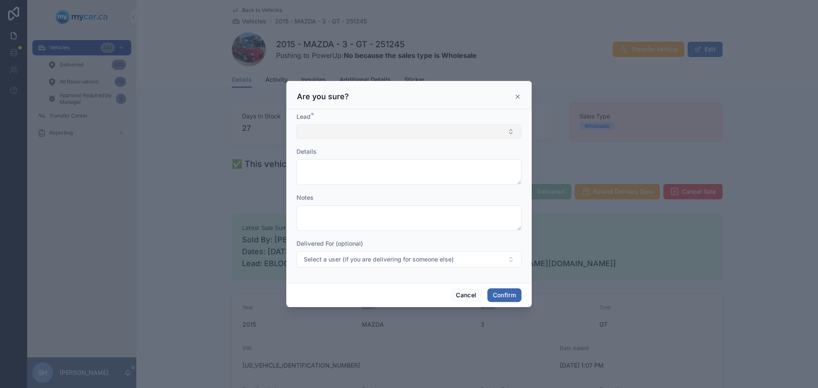
click at [332, 126] on button "Select Button" at bounding box center [409, 131] width 225 height 14
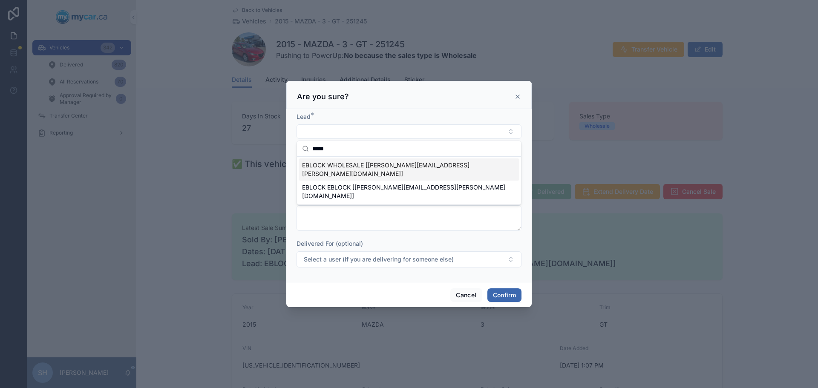
type input "*****"
click at [348, 168] on span "EBLOCK WHOLESALE [[PERSON_NAME][EMAIL_ADDRESS][PERSON_NAME][DOMAIN_NAME]]" at bounding box center [404, 169] width 204 height 17
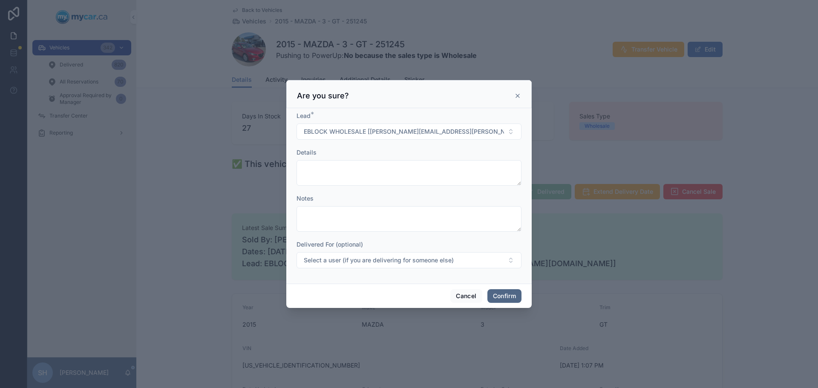
click at [509, 299] on button "Confirm" at bounding box center [505, 296] width 34 height 14
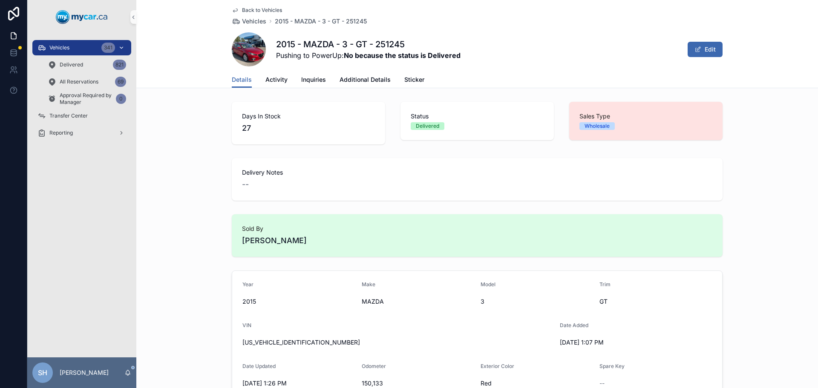
click at [71, 48] on div "Vehicles 341" at bounding box center [82, 48] width 89 height 14
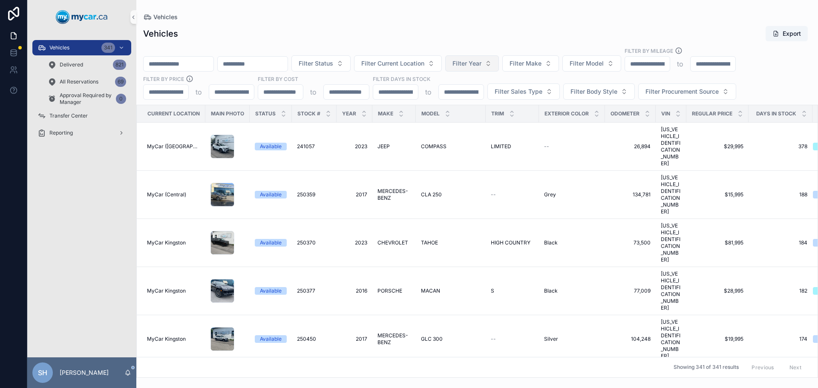
click at [482, 63] on span "Filter Year" at bounding box center [467, 63] width 29 height 9
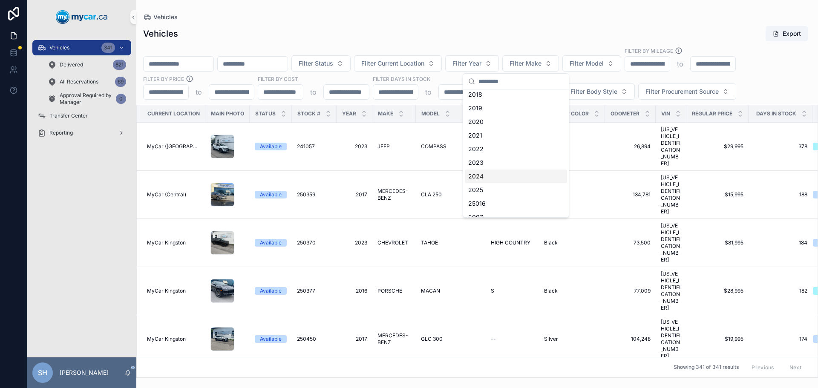
click at [496, 174] on div "2024" at bounding box center [516, 177] width 102 height 14
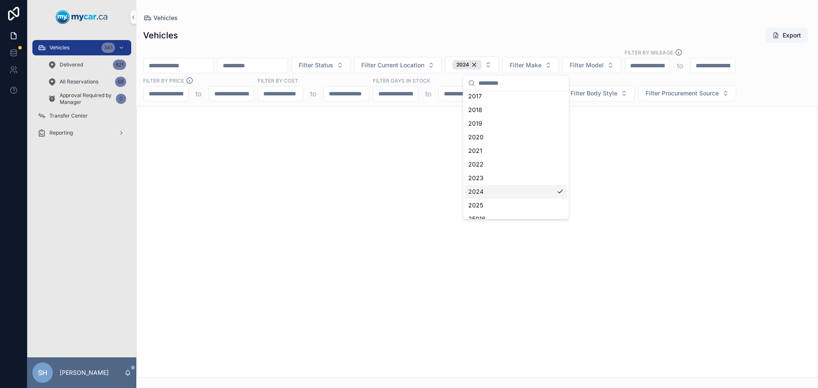
scroll to position [99, 0]
click at [542, 64] on span "Filter Make" at bounding box center [526, 65] width 32 height 9
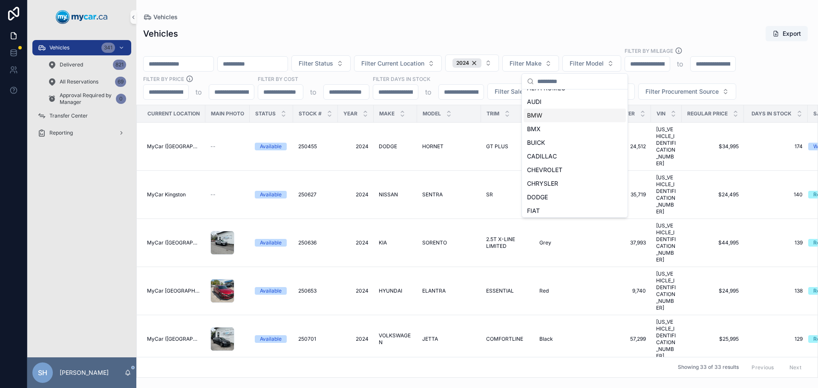
scroll to position [43, 0]
click at [558, 163] on span "CHRYSLER" at bounding box center [542, 164] width 31 height 9
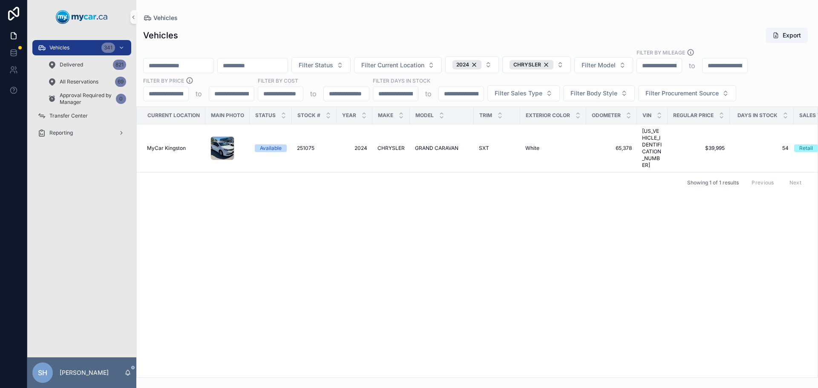
click at [512, 30] on div "Vehicles Export" at bounding box center [477, 35] width 668 height 16
click at [425, 145] on span "GRAND CARAVAN" at bounding box center [436, 148] width 43 height 7
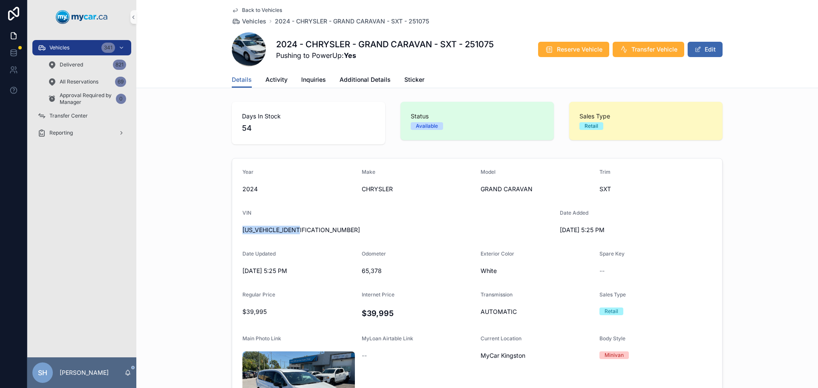
drag, startPoint x: 305, startPoint y: 230, endPoint x: 233, endPoint y: 227, distance: 72.1
click at [233, 227] on form "Year 2024 Make CHRYSLER Model GRAND CARAVAN Trim SXT VIN 2C4RC1ZG2RR171341 Date…" at bounding box center [477, 324] width 490 height 331
copy span "2C4RC1ZG2RR171341"
click at [89, 47] on div "Vehicles 341" at bounding box center [82, 48] width 89 height 14
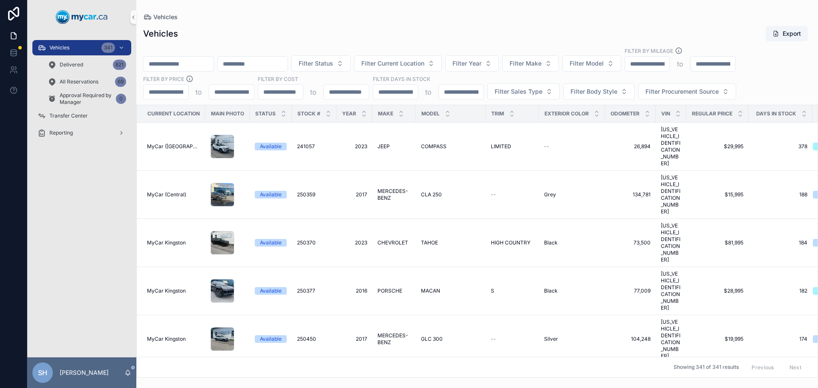
click at [256, 41] on div "Vehicles Export" at bounding box center [477, 34] width 668 height 16
click at [425, 61] on span "Filter Current Location" at bounding box center [392, 63] width 63 height 9
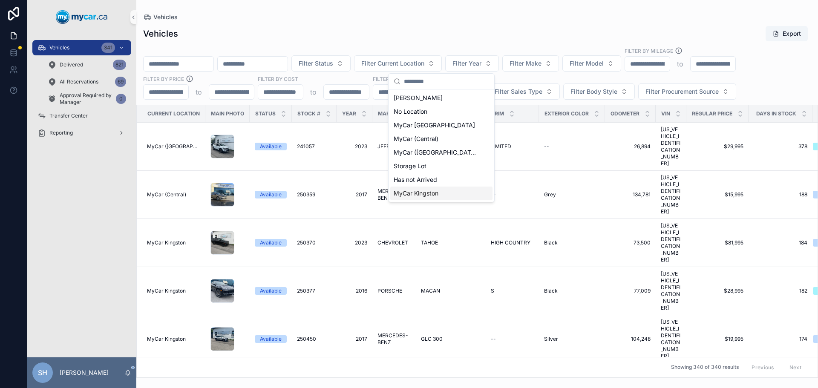
click at [441, 195] on div "MyCar Kingston" at bounding box center [441, 194] width 102 height 14
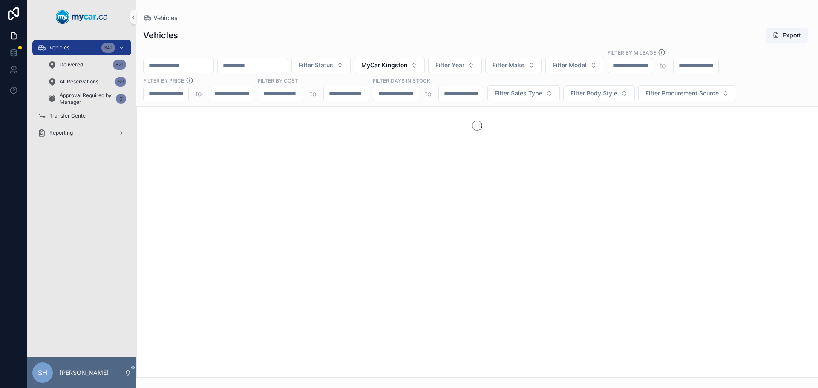
click at [409, 32] on div "Vehicles Export" at bounding box center [477, 35] width 668 height 16
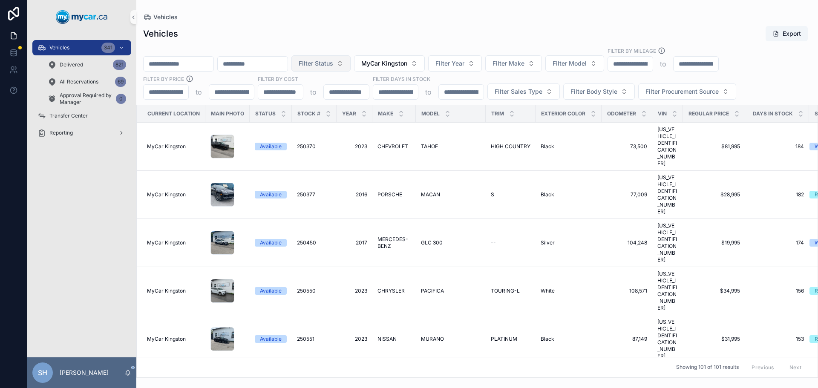
click at [333, 65] on span "Filter Status" at bounding box center [316, 63] width 35 height 9
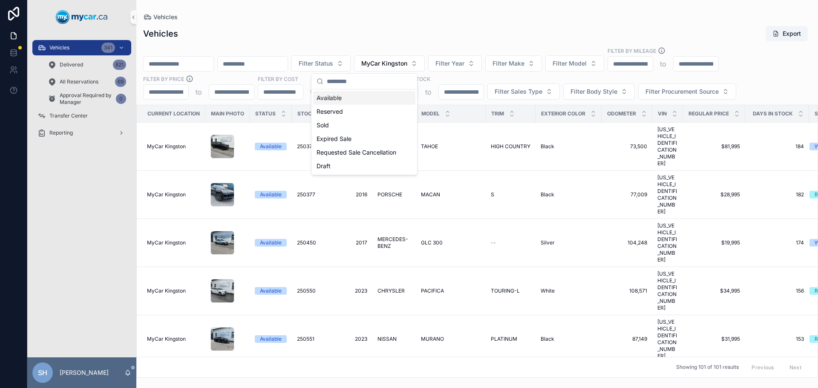
click at [334, 97] on div "Available" at bounding box center [364, 98] width 102 height 14
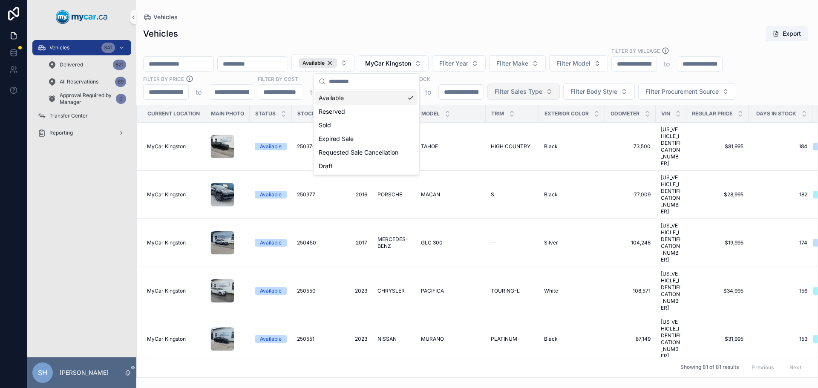
click at [531, 92] on span "Filter Sales Type" at bounding box center [519, 91] width 48 height 9
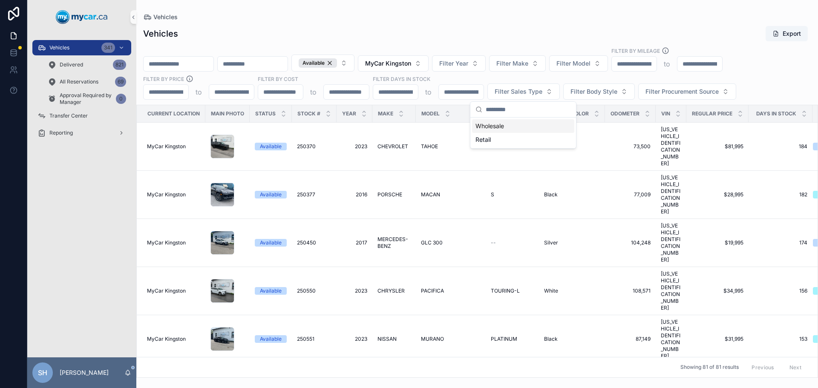
click at [503, 127] on div "Wholesale" at bounding box center [523, 126] width 102 height 14
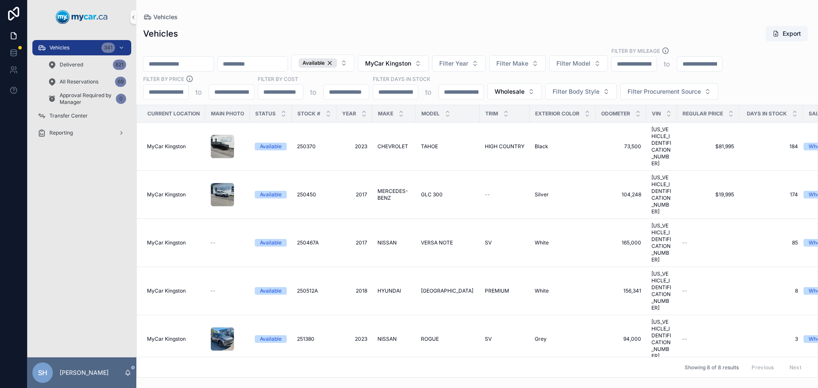
click at [458, 40] on div "Vehicles Export" at bounding box center [477, 34] width 668 height 16
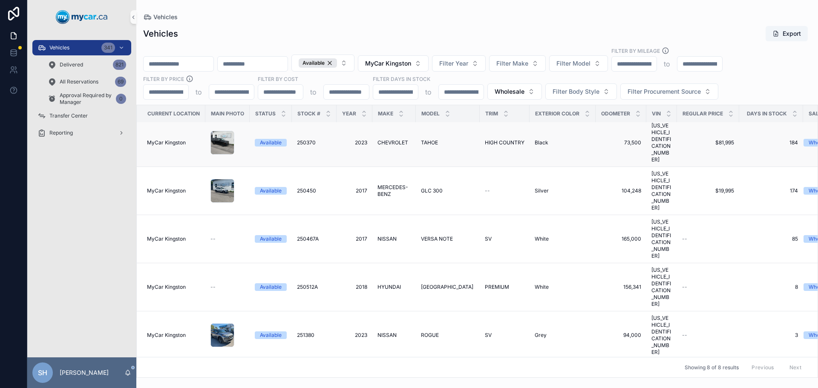
scroll to position [5, 0]
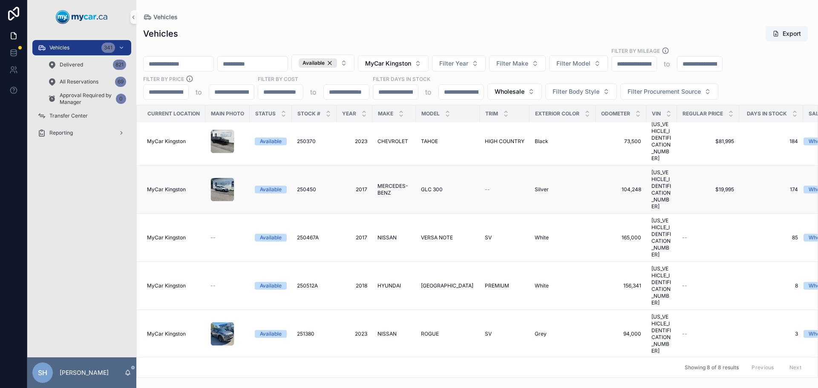
click at [436, 186] on span "GLC 300" at bounding box center [432, 189] width 22 height 7
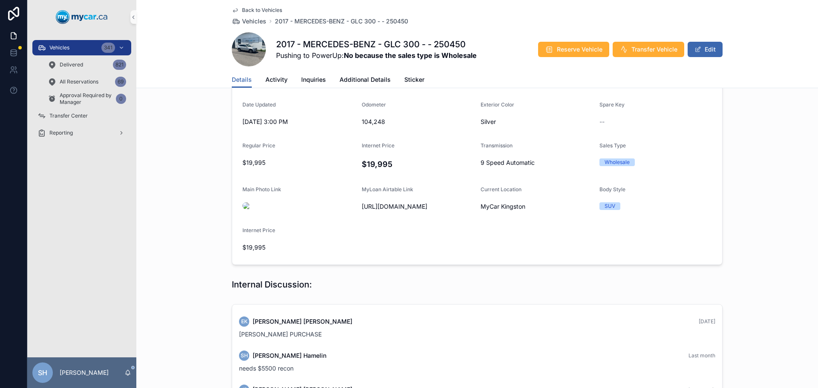
scroll to position [128, 0]
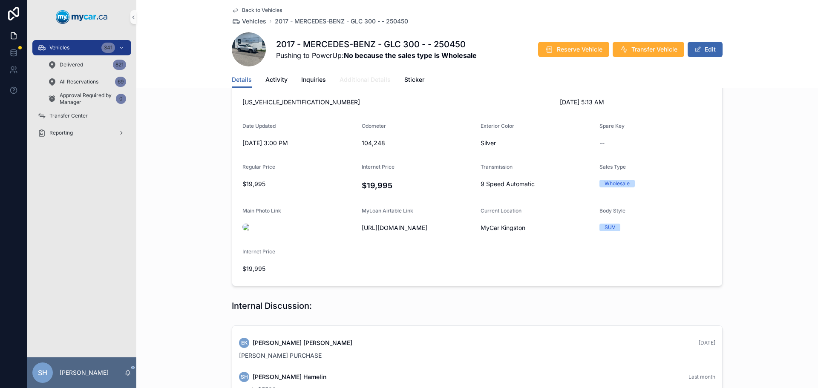
click at [347, 77] on span "Additional Details" at bounding box center [365, 79] width 51 height 9
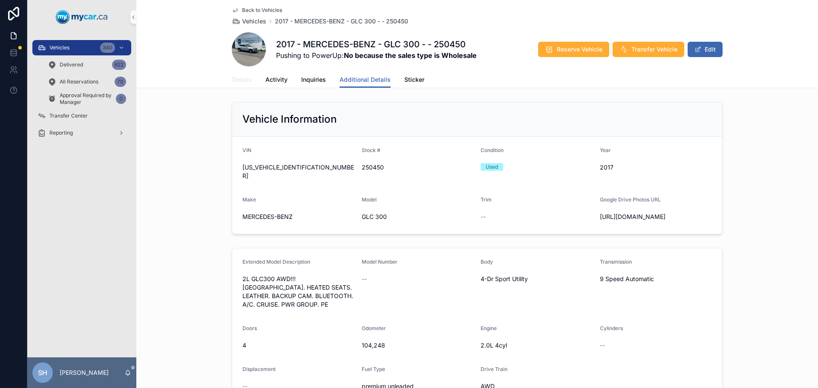
click at [232, 80] on span "Details" at bounding box center [242, 79] width 20 height 9
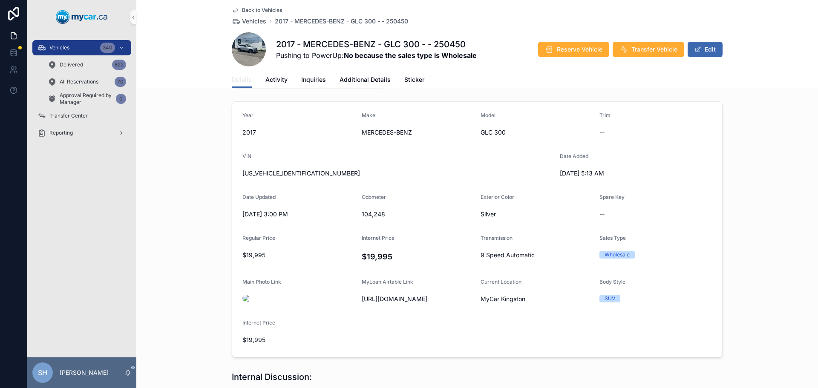
scroll to position [43, 0]
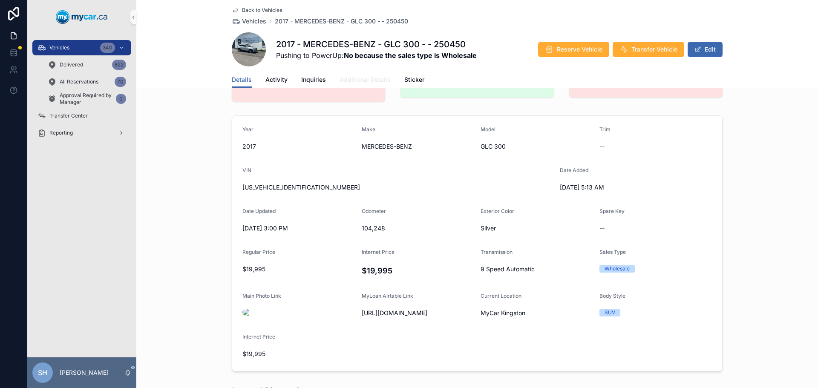
click at [344, 78] on span "Additional Details" at bounding box center [365, 79] width 51 height 9
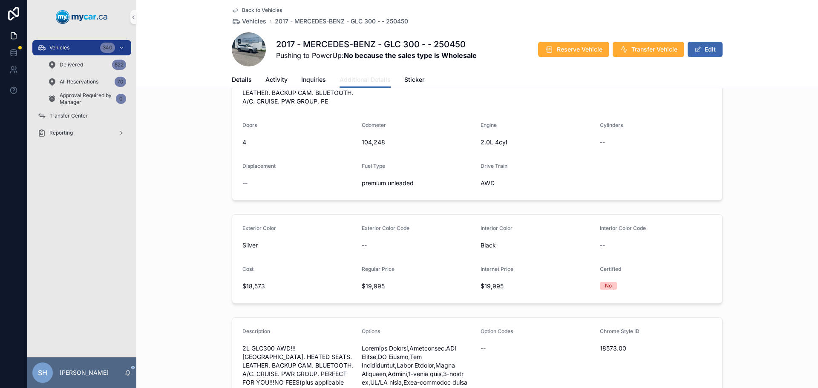
scroll to position [256, 0]
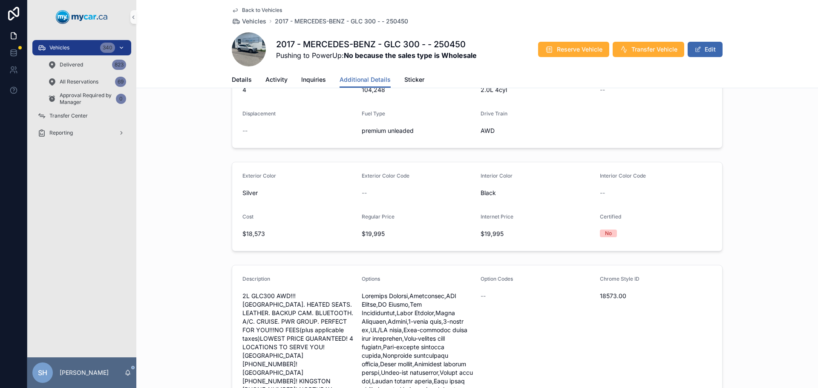
click at [67, 46] on span "Vehicles" at bounding box center [59, 47] width 20 height 7
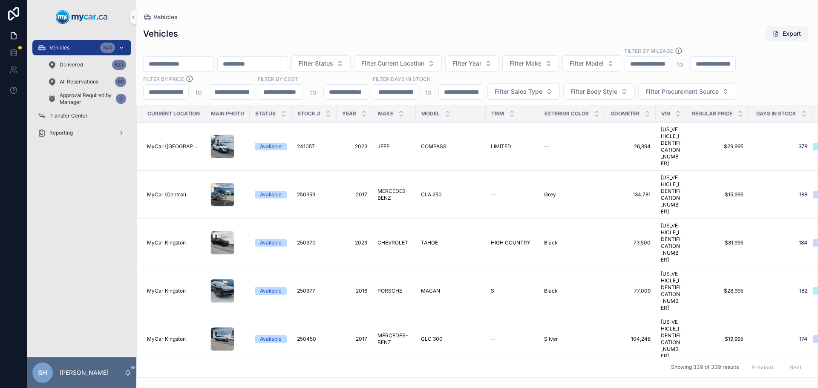
click at [66, 45] on span "Vehicles" at bounding box center [59, 47] width 20 height 7
click at [356, 55] on div "Filter Status Filter Current Location Filter Year Filter Make Filter Model Filt…" at bounding box center [477, 73] width 682 height 53
click at [333, 65] on span "Filter Status" at bounding box center [316, 63] width 35 height 9
click at [352, 99] on div "Available" at bounding box center [364, 98] width 102 height 14
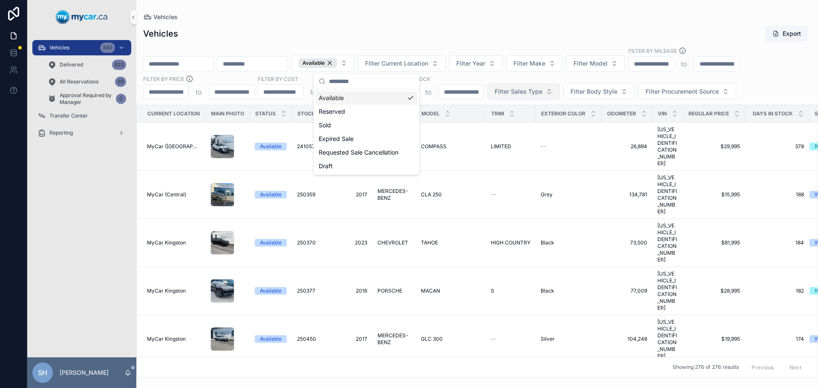
click at [505, 92] on span "Filter Sales Type" at bounding box center [519, 91] width 48 height 9
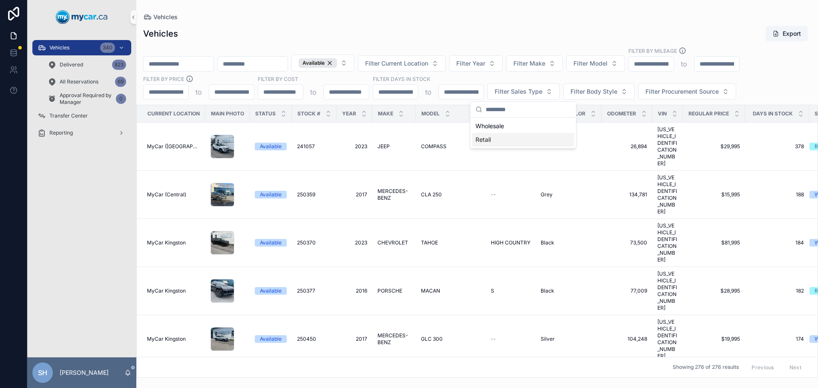
click at [488, 141] on div "Retail" at bounding box center [523, 140] width 102 height 14
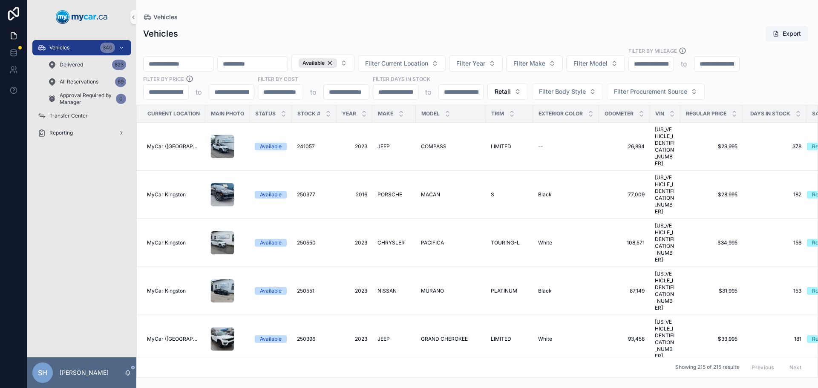
click at [454, 25] on div "Vehicles Export Available Filter Current Location Filter Year Filter Make Filte…" at bounding box center [477, 199] width 682 height 358
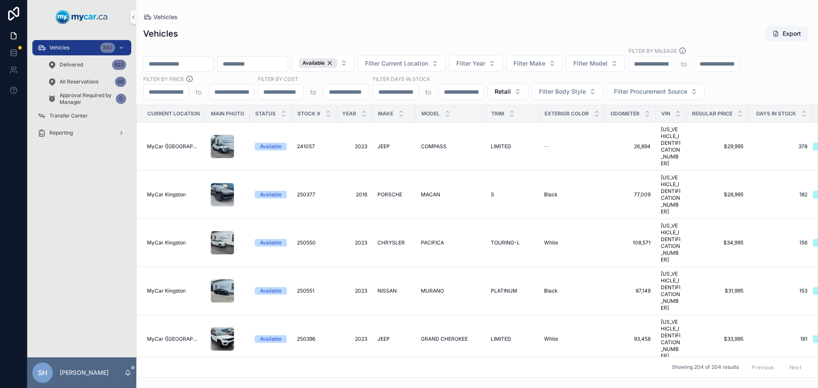
click at [437, 13] on div "Vehicles Vehicles Export Available Filter Current Location Filter Year Filter M…" at bounding box center [477, 189] width 682 height 378
click at [428, 61] on span "Filter Current Location" at bounding box center [396, 63] width 63 height 9
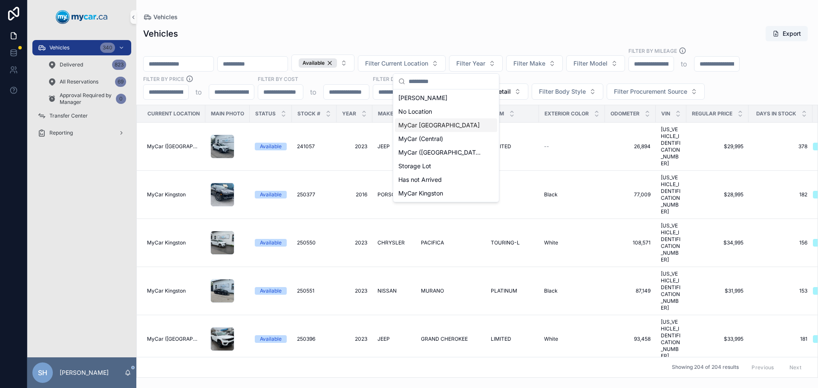
click at [418, 127] on span "MyCar [GEOGRAPHIC_DATA]" at bounding box center [439, 125] width 81 height 9
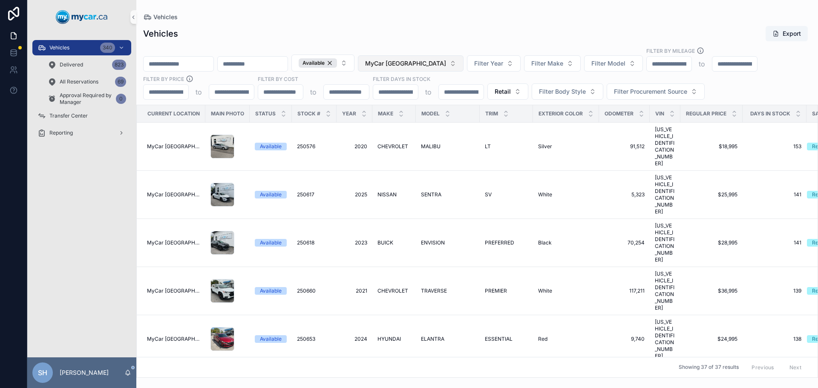
click at [436, 64] on span "MyCar [GEOGRAPHIC_DATA]" at bounding box center [405, 63] width 81 height 9
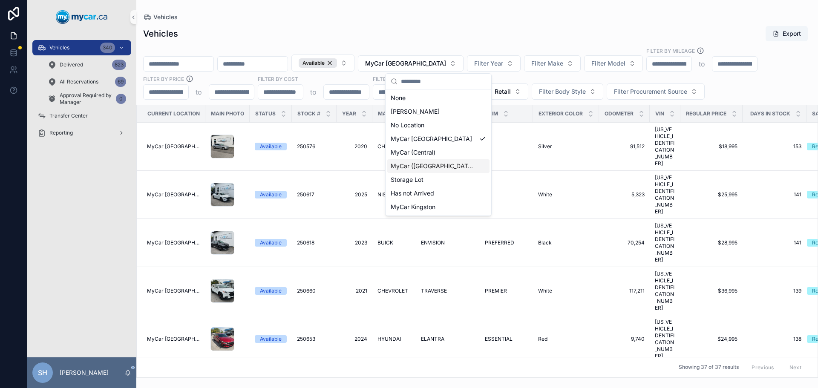
click at [437, 167] on span "MyCar ([GEOGRAPHIC_DATA])" at bounding box center [433, 166] width 85 height 9
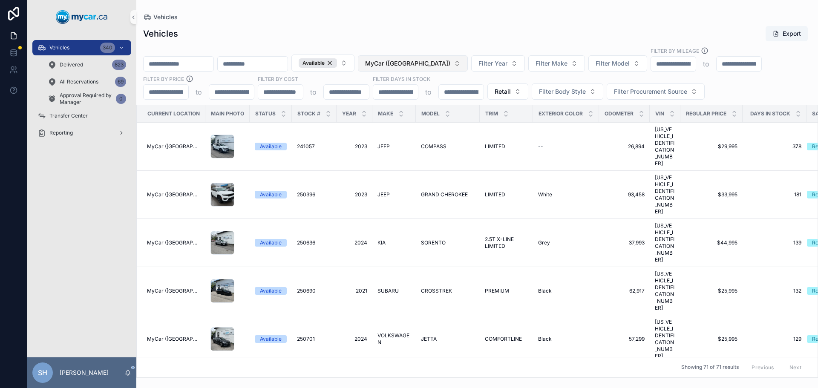
click at [428, 64] on span "MyCar ([GEOGRAPHIC_DATA])" at bounding box center [407, 63] width 85 height 9
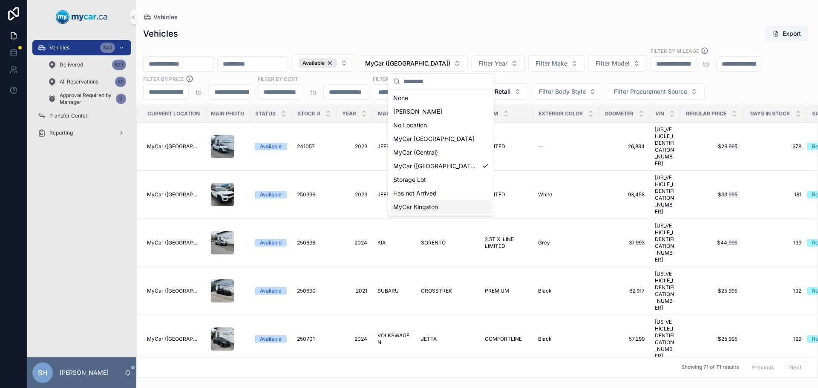
click at [429, 205] on span "MyCar Kingston" at bounding box center [415, 207] width 45 height 9
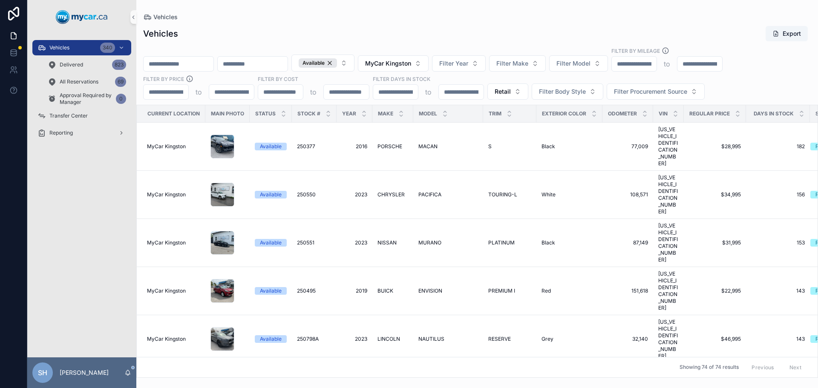
click at [411, 18] on div "Vehicles" at bounding box center [477, 17] width 668 height 7
click at [411, 62] on span "MyCar Kingston" at bounding box center [388, 63] width 46 height 9
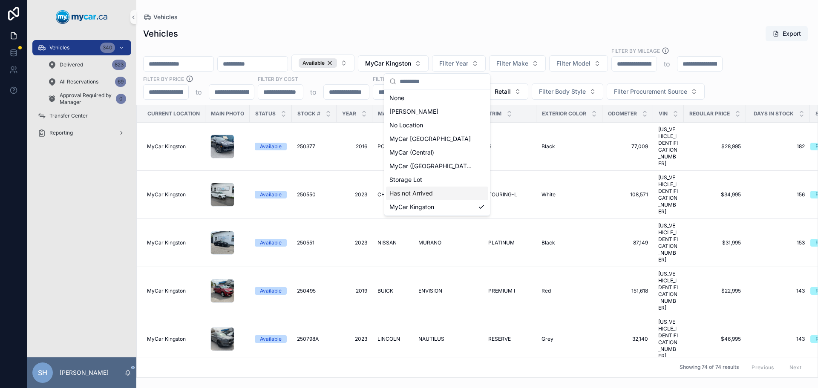
click at [425, 192] on span "Has not Arrived" at bounding box center [411, 193] width 43 height 9
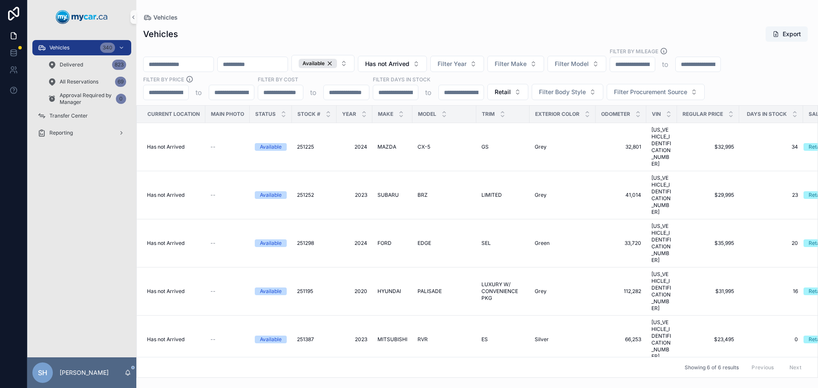
click at [411, 29] on div "Vehicles Export" at bounding box center [477, 34] width 668 height 16
click at [90, 46] on div "Vehicles 340" at bounding box center [82, 48] width 89 height 14
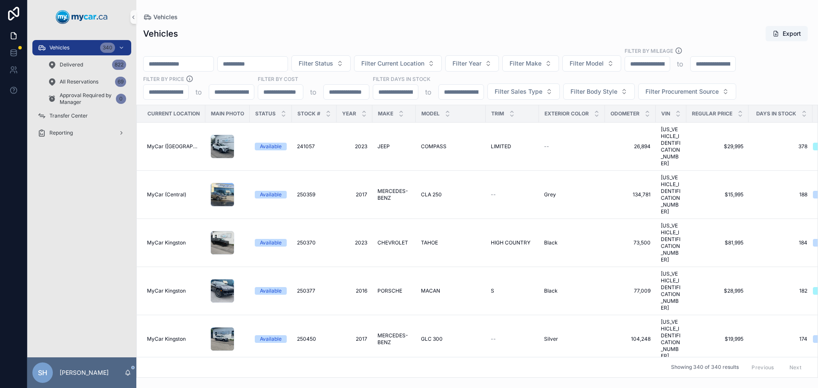
click at [298, 9] on div "Vehicles Vehicles Export Filter Status Filter Current Location Filter Year Filt…" at bounding box center [477, 189] width 682 height 378
click at [193, 61] on input "scrollable content" at bounding box center [179, 64] width 70 height 12
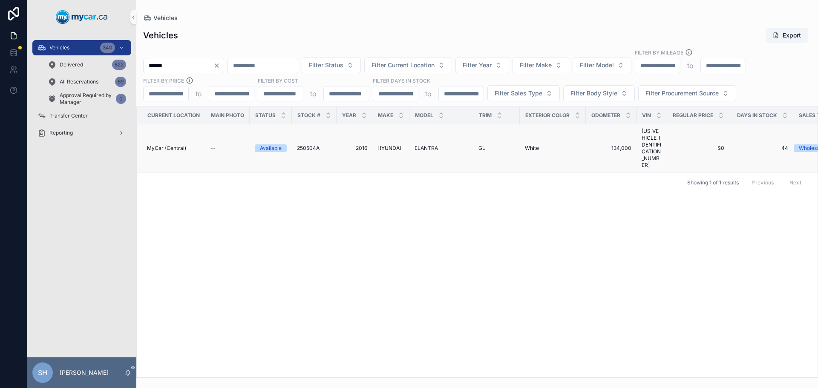
type input "******"
click at [388, 145] on span "HYUNDAI" at bounding box center [389, 148] width 23 height 7
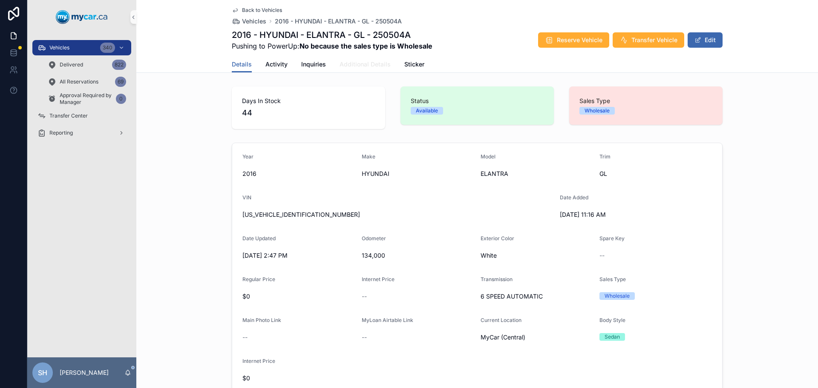
click at [358, 66] on span "Additional Details" at bounding box center [365, 64] width 51 height 9
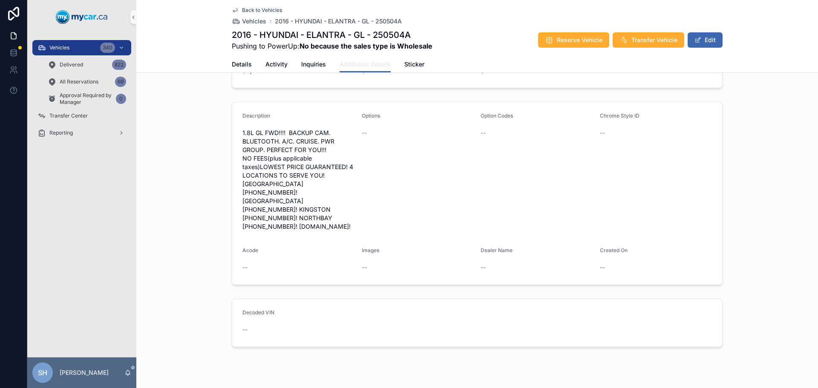
scroll to position [293, 0]
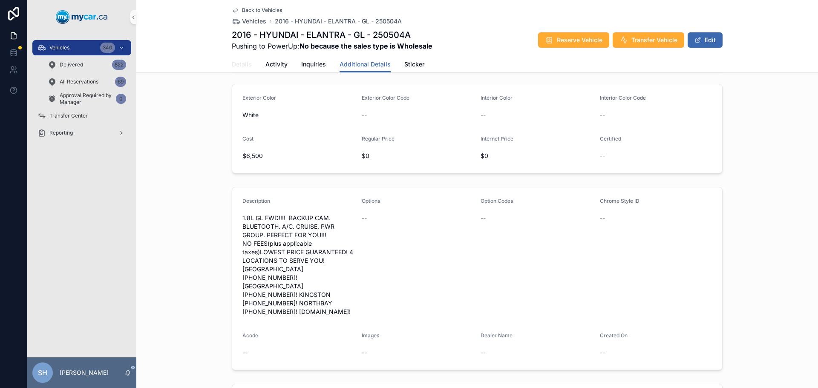
click at [244, 63] on span "Details" at bounding box center [242, 64] width 20 height 9
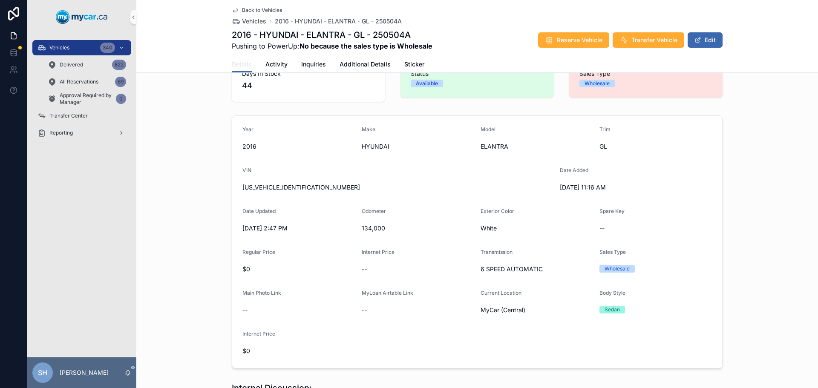
scroll to position [43, 0]
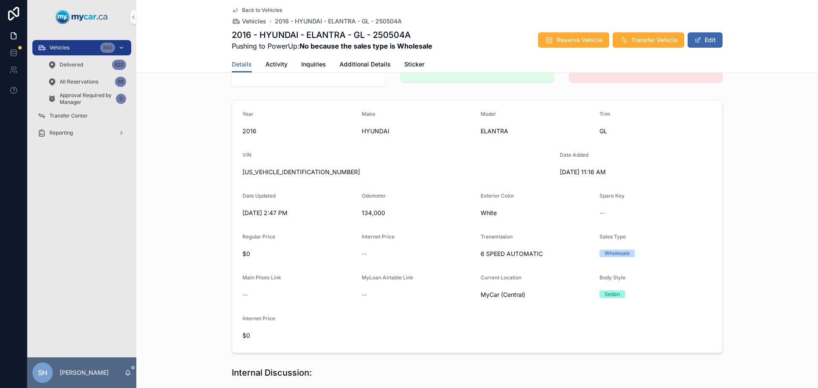
click at [75, 44] on div "Vehicles 340" at bounding box center [82, 48] width 89 height 14
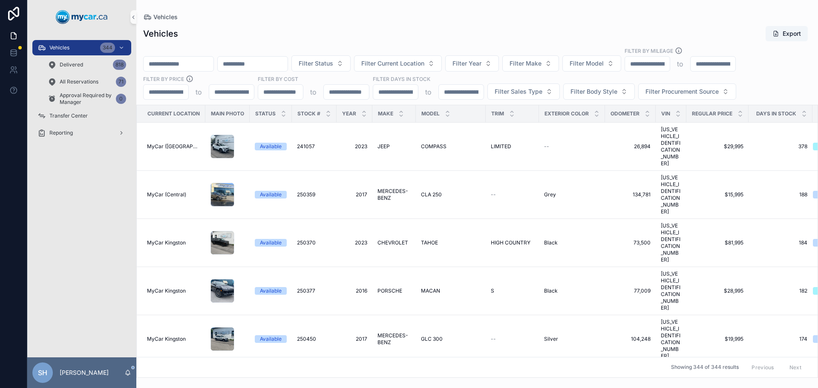
click at [272, 59] on input "scrollable content" at bounding box center [253, 64] width 70 height 12
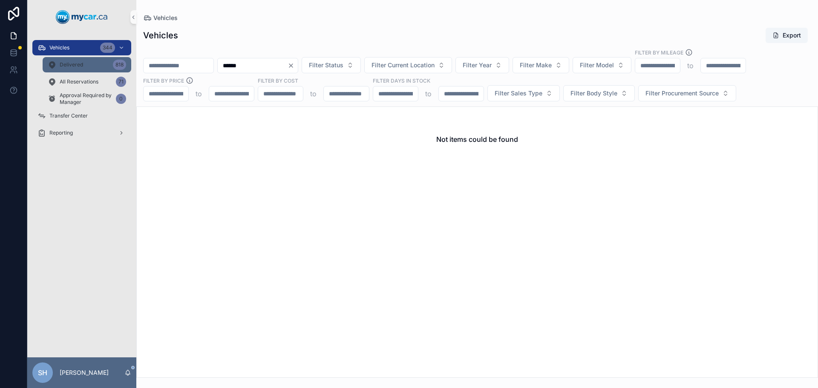
type input "******"
click at [81, 66] on span "Delivered" at bounding box center [71, 64] width 23 height 7
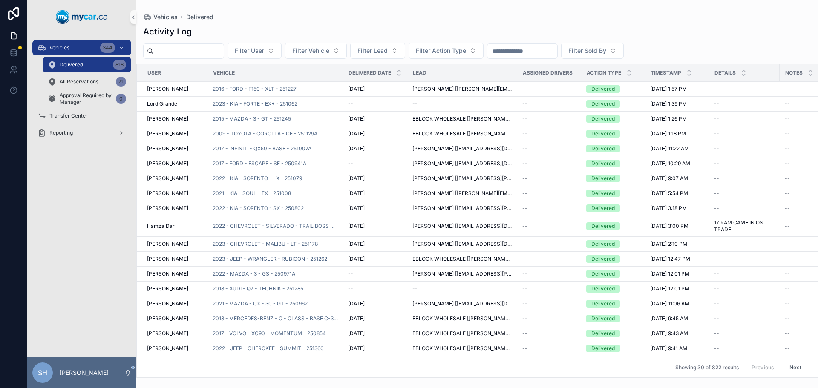
click at [208, 52] on input "scrollable content" at bounding box center [189, 51] width 70 height 12
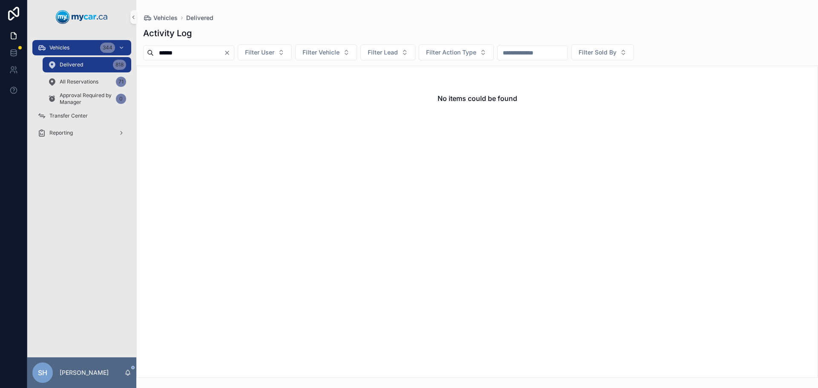
type input "******"
click at [231, 51] on icon "Clear" at bounding box center [227, 52] width 7 height 7
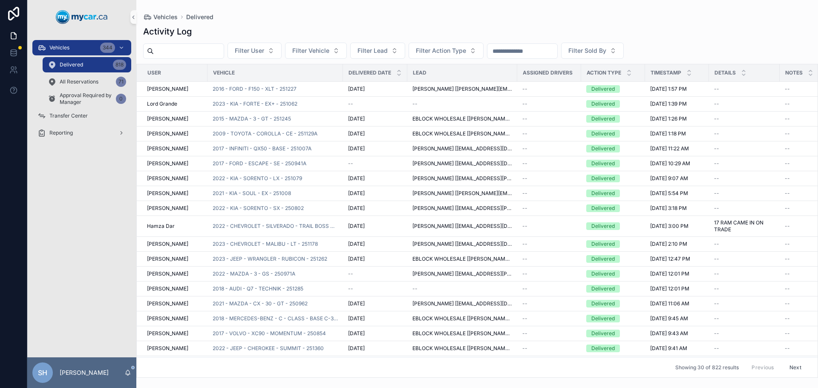
click at [388, 30] on div "Activity Log" at bounding box center [477, 32] width 668 height 12
click at [73, 49] on div "Vehicles 344" at bounding box center [82, 48] width 89 height 14
